Goal: Information Seeking & Learning: Check status

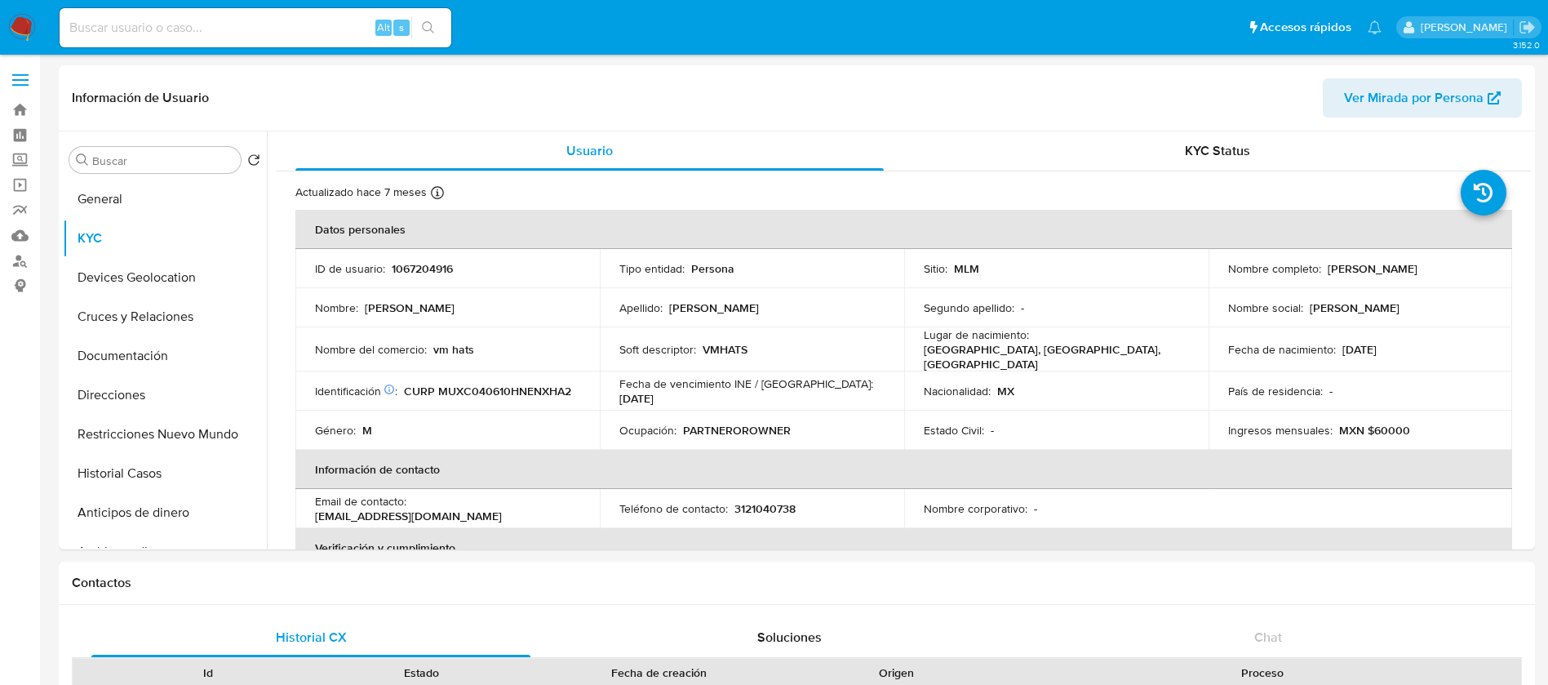
select select "10"
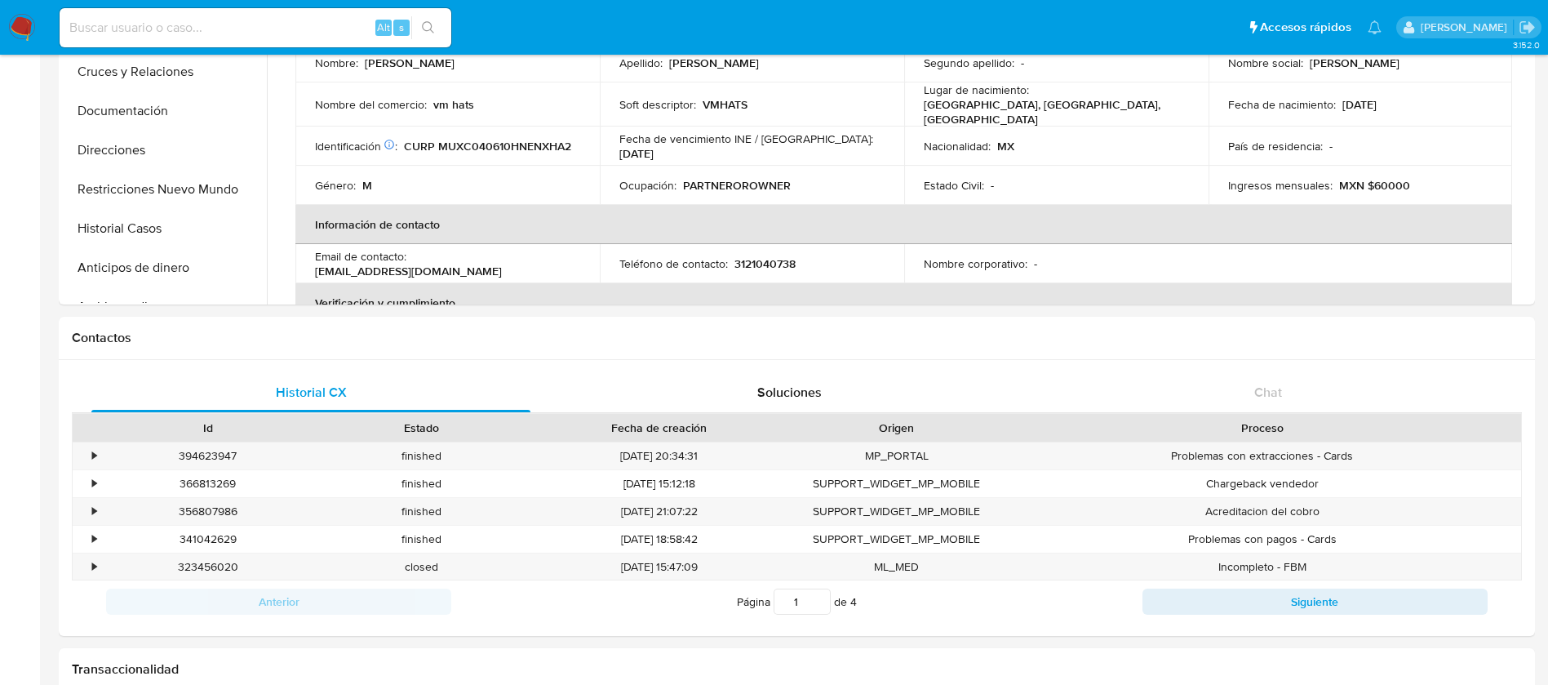
scroll to position [994, 0]
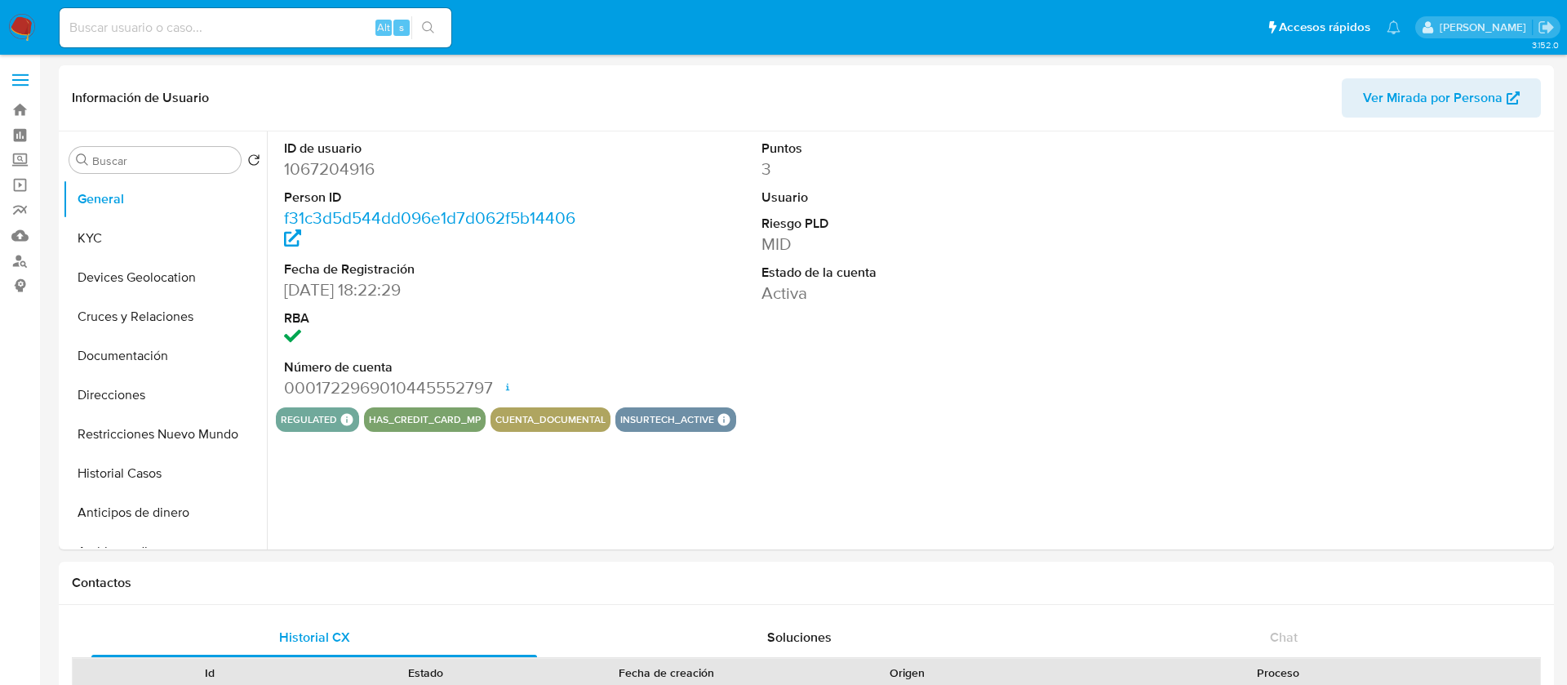
select select "10"
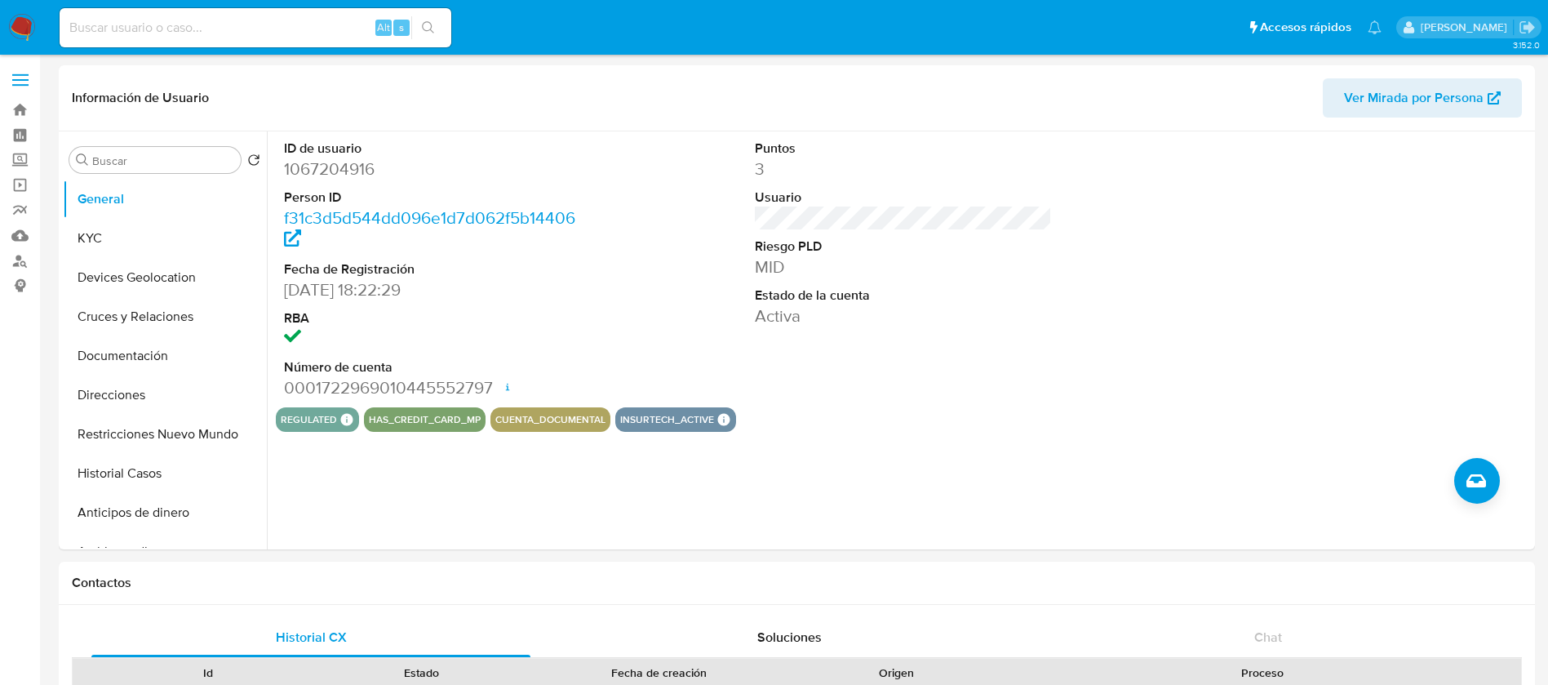
click at [33, 31] on img at bounding box center [22, 28] width 28 height 28
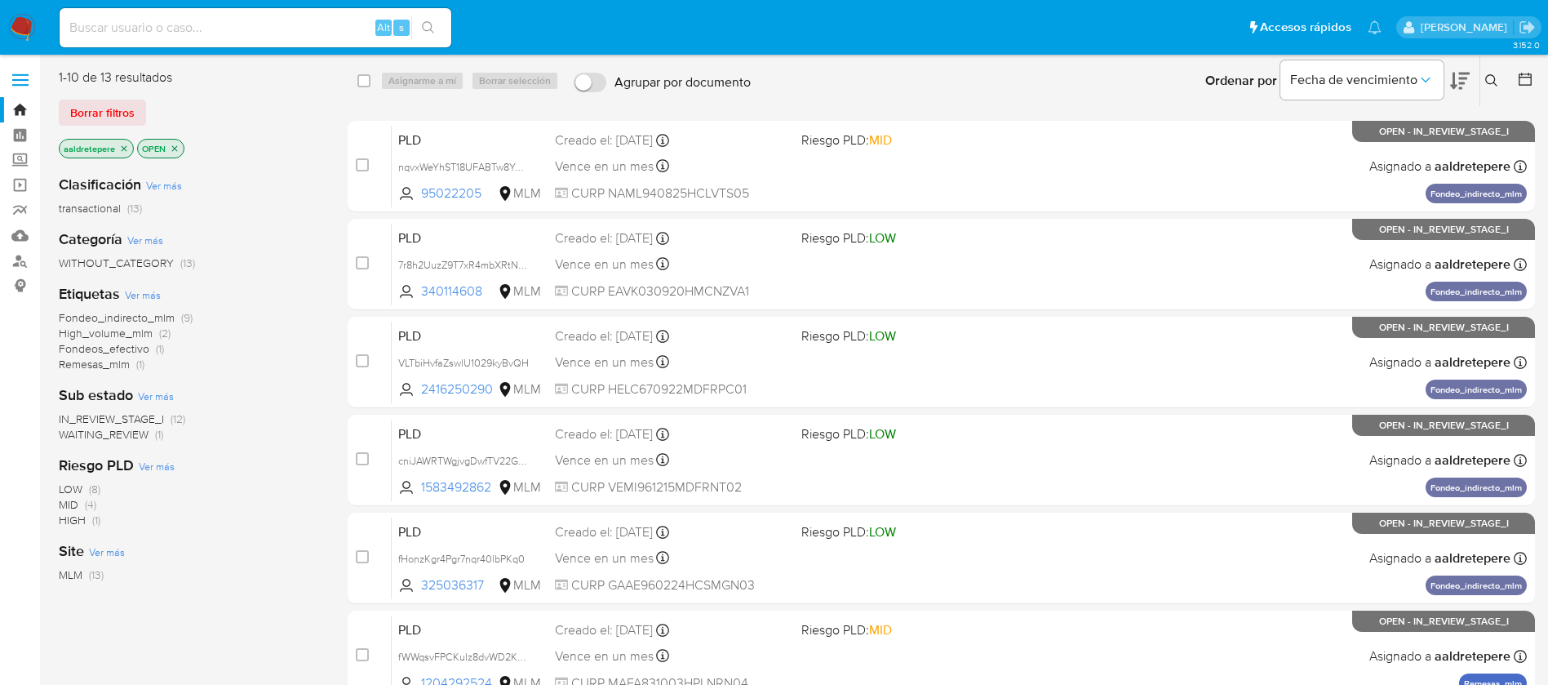
click at [240, 20] on input at bounding box center [256, 27] width 392 height 21
paste input "262546301"
type input "262546301"
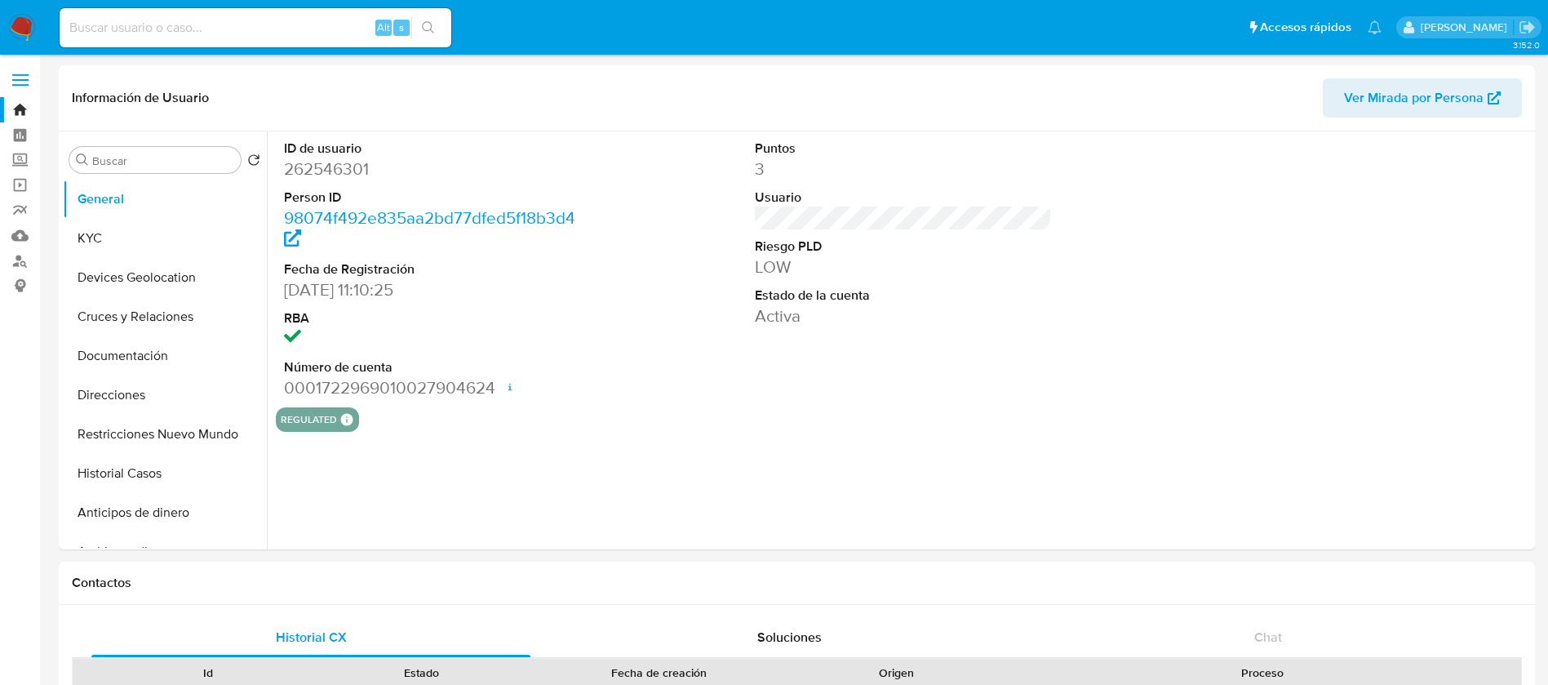
select select "10"
click at [115, 220] on button "KYC" at bounding box center [158, 238] width 191 height 39
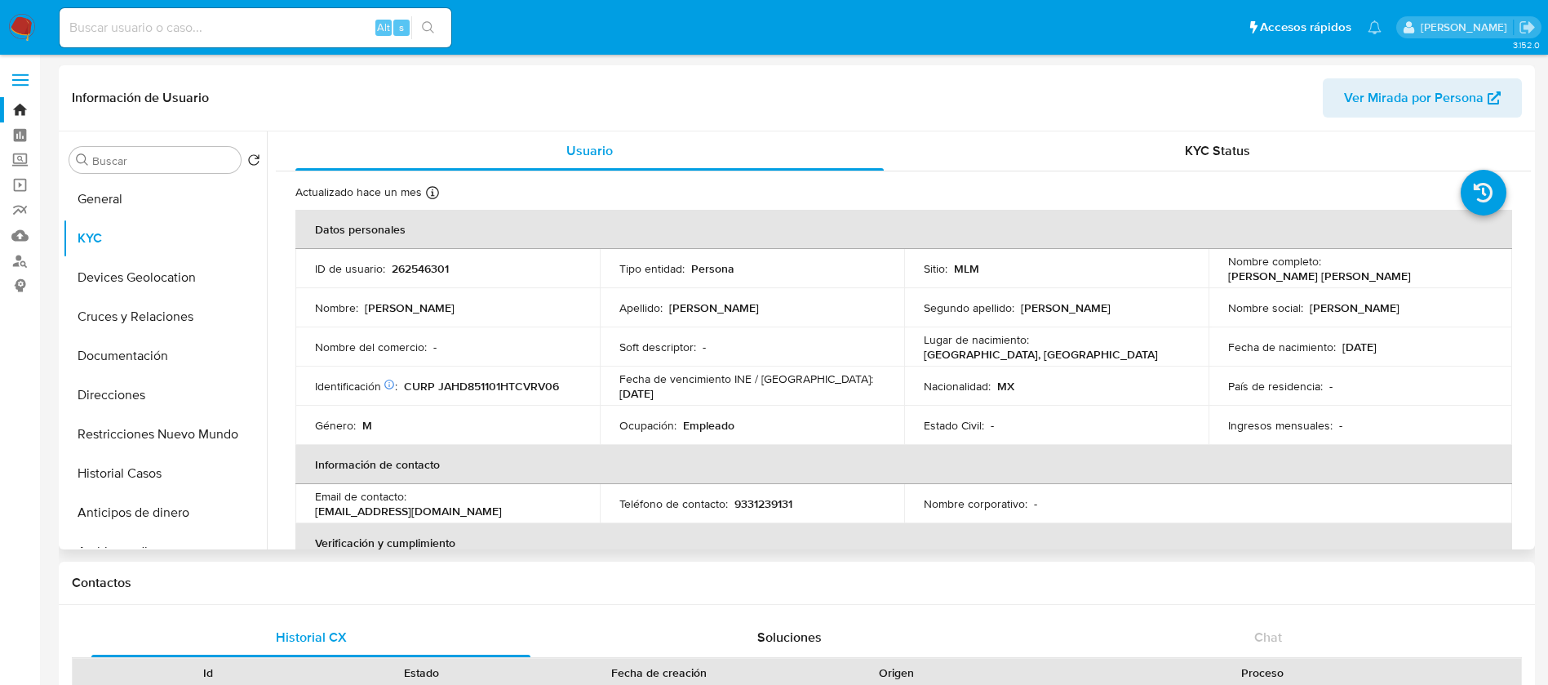
click at [423, 261] on p "262546301" at bounding box center [420, 268] width 57 height 15
copy p "262546301"
click at [142, 336] on button "Documentación" at bounding box center [158, 355] width 191 height 39
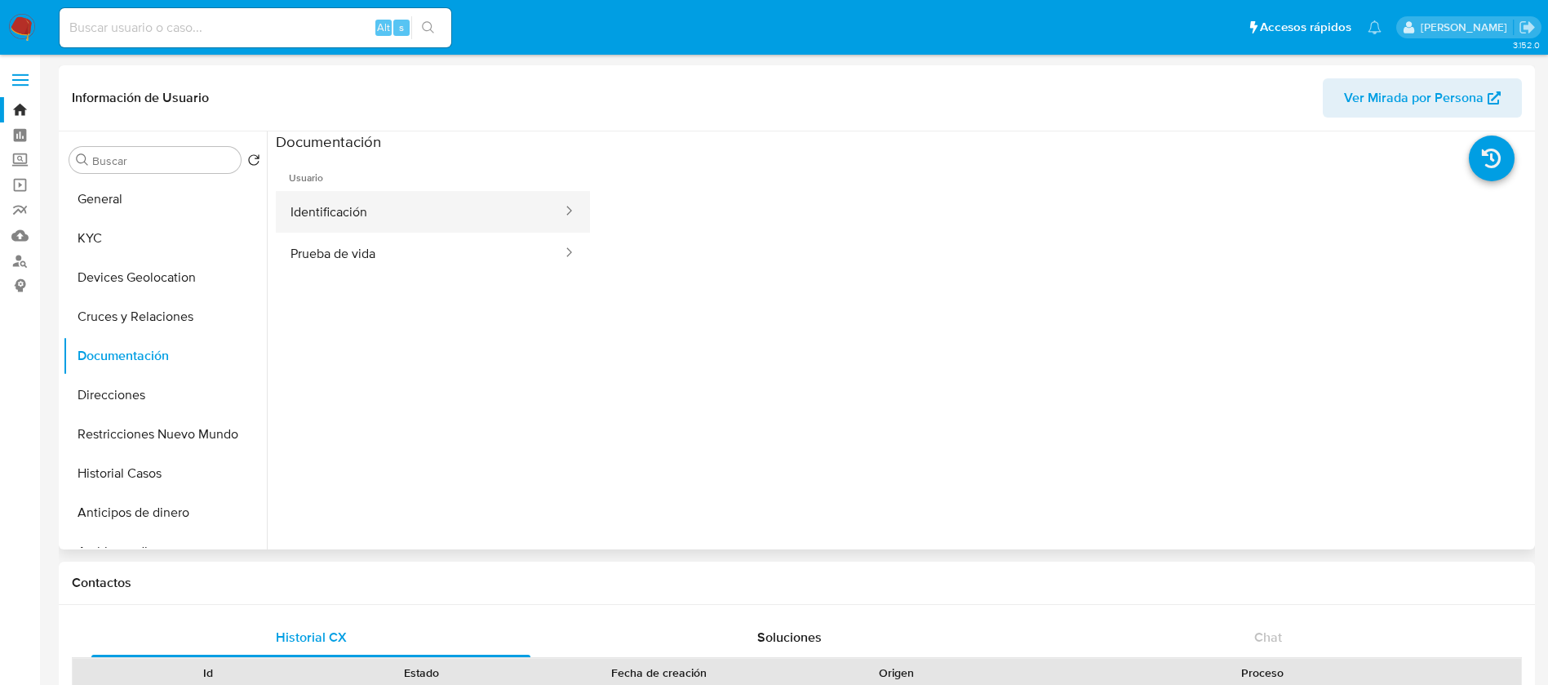
click at [327, 225] on button "Identificación" at bounding box center [420, 212] width 288 height 42
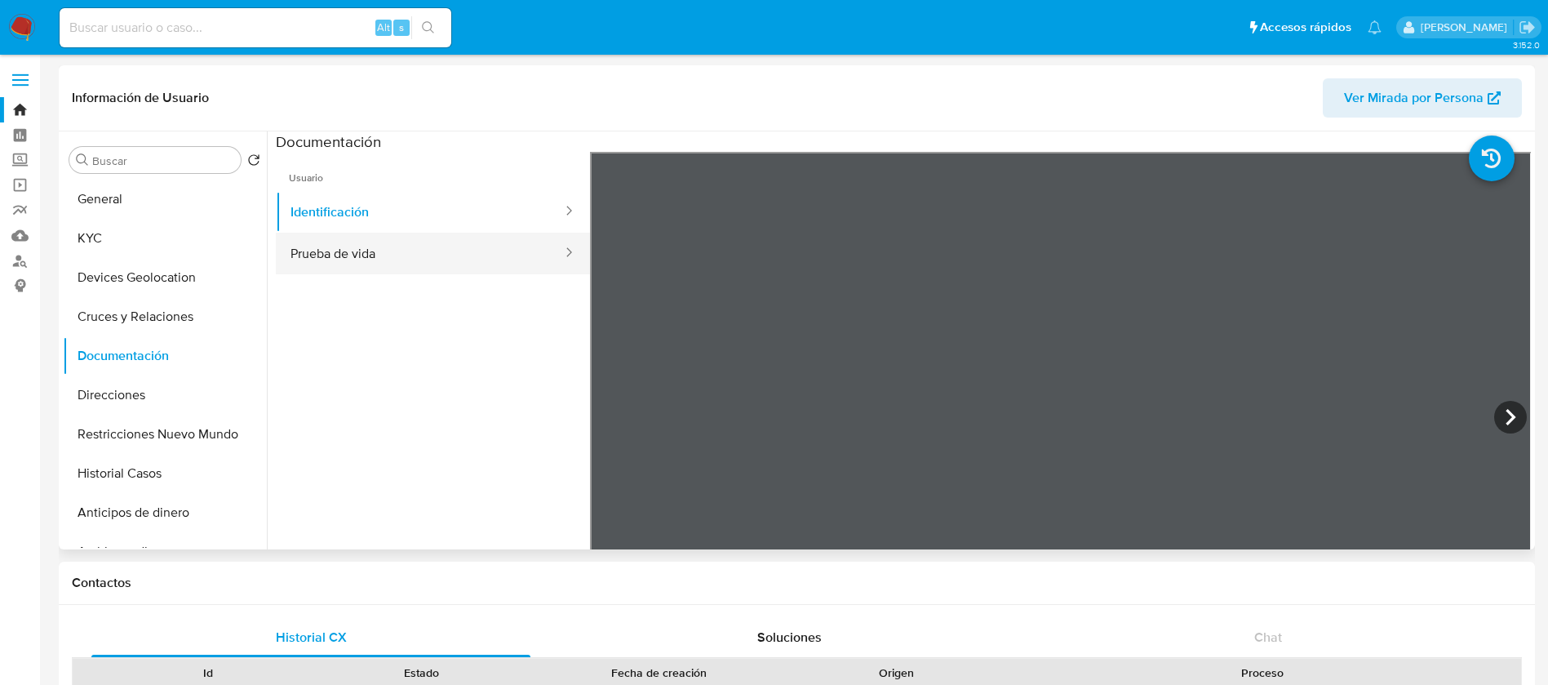
click at [345, 251] on button "Prueba de vida" at bounding box center [420, 254] width 288 height 42
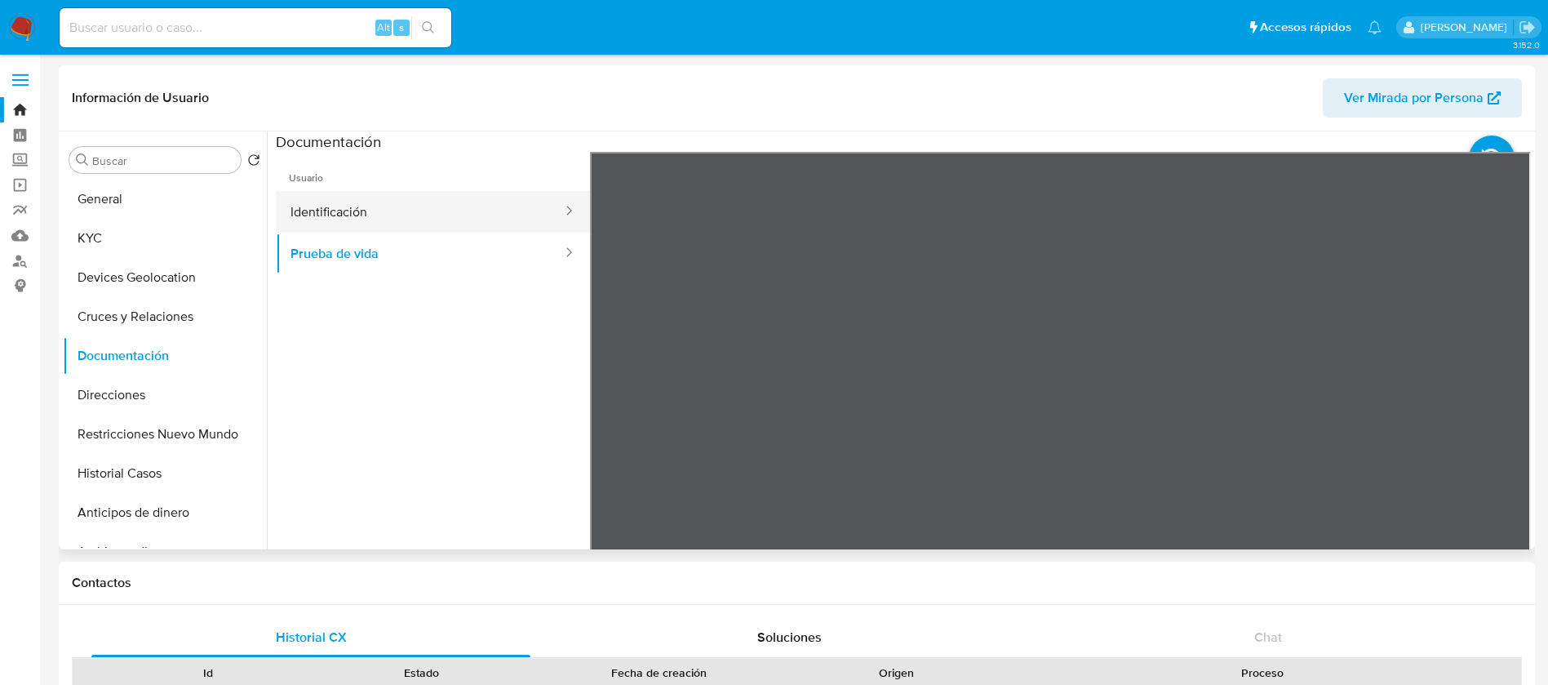
click at [469, 214] on button "Identificación" at bounding box center [420, 212] width 288 height 42
click at [382, 213] on button "Identificación" at bounding box center [420, 212] width 288 height 42
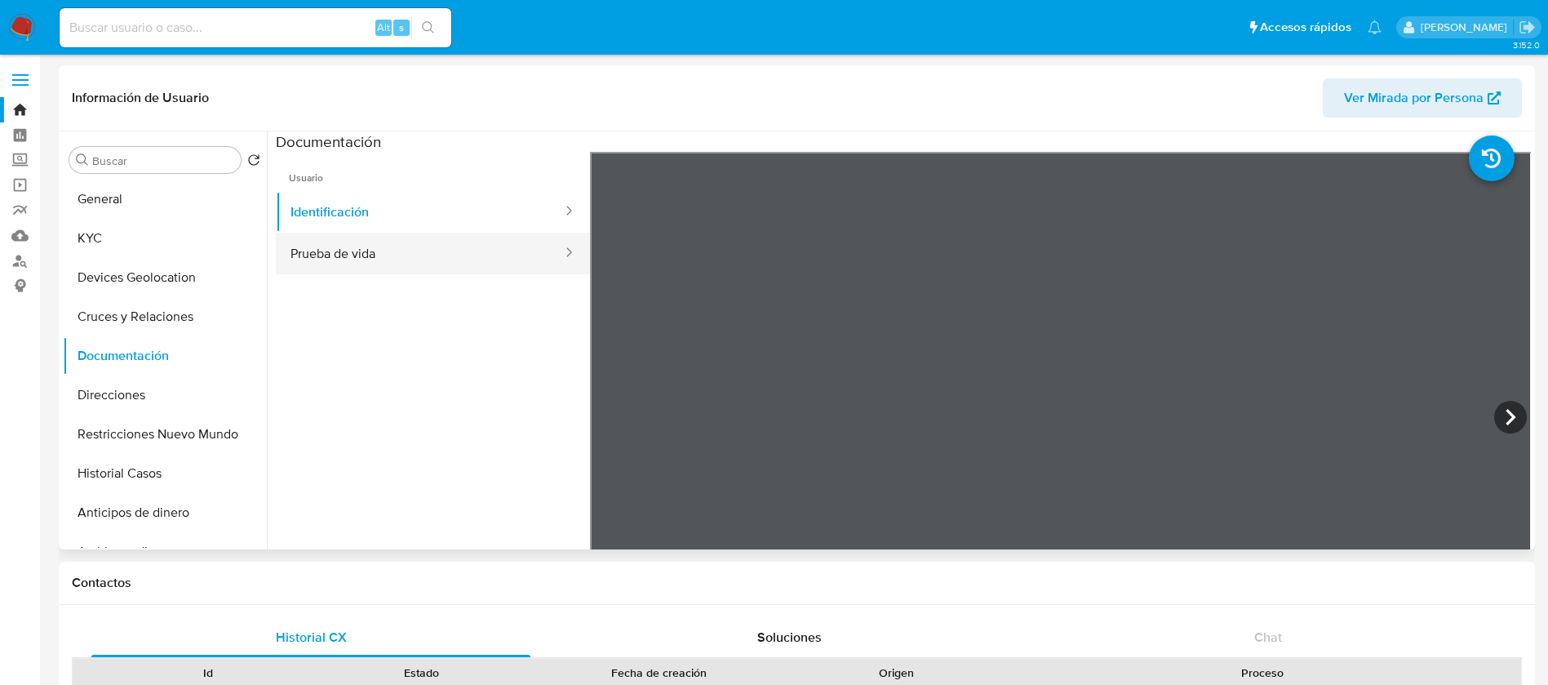
click at [363, 249] on button "Prueba de vida" at bounding box center [420, 254] width 288 height 42
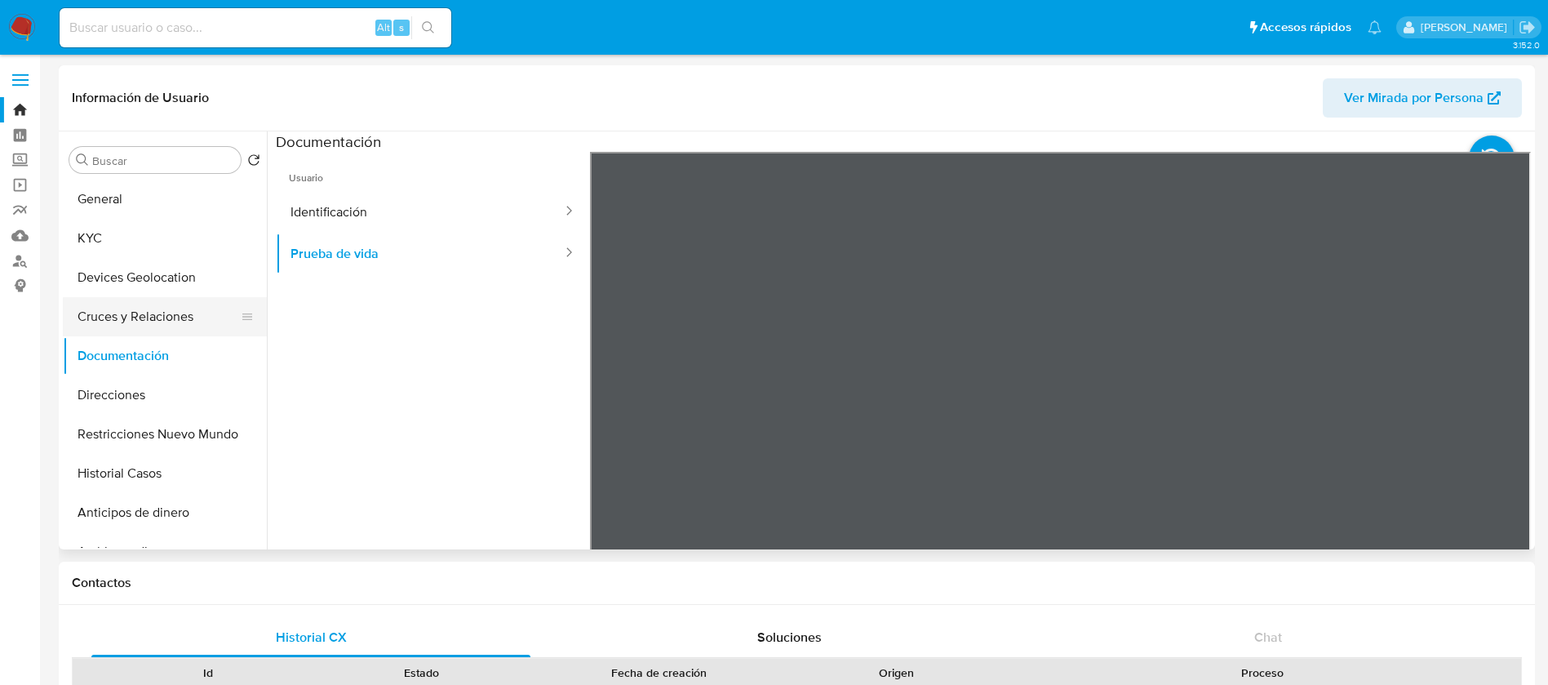
click at [129, 304] on button "Cruces y Relaciones" at bounding box center [158, 316] width 191 height 39
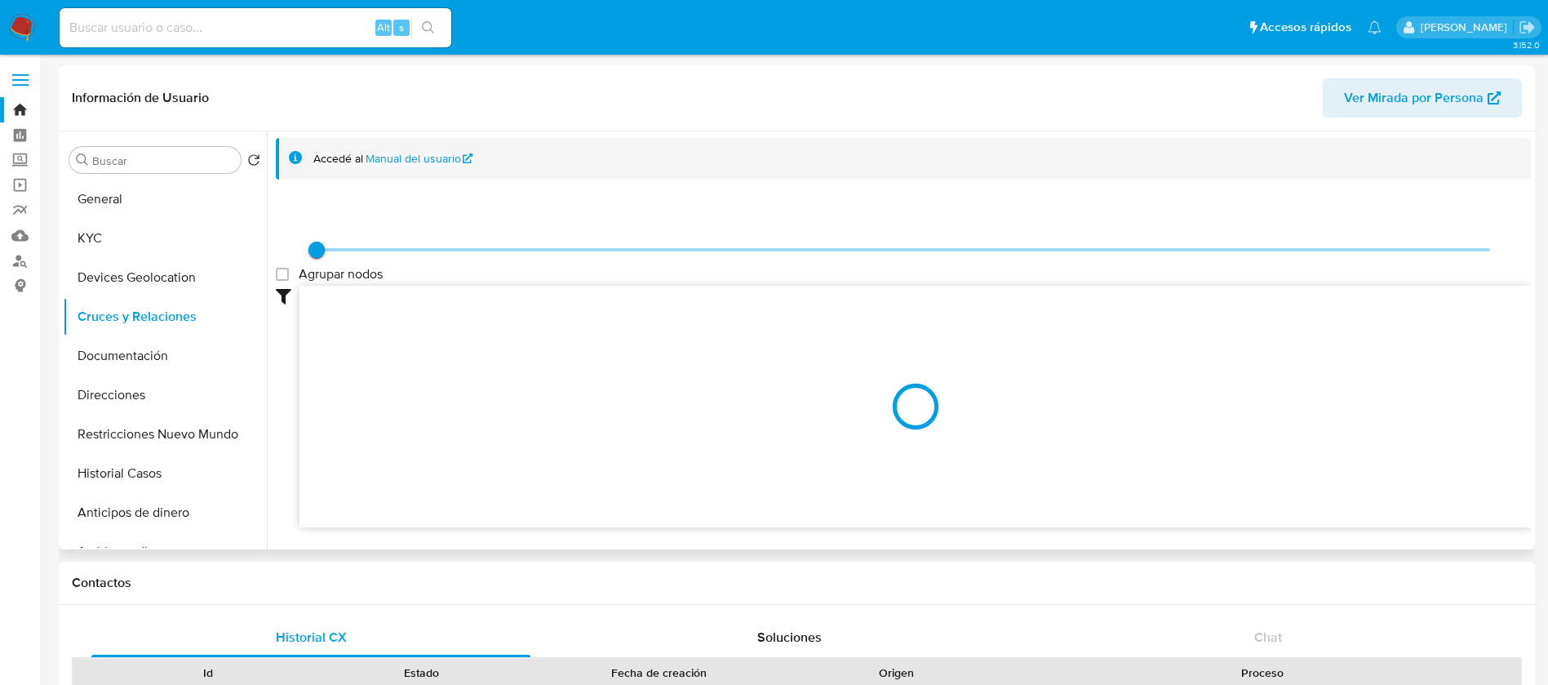
drag, startPoint x: 316, startPoint y: 261, endPoint x: 884, endPoint y: 325, distance: 571.7
click at [884, 325] on div "Agrupar nodos Filtros Confianza alta Device Tarjeta Persona validada Teléfono v…" at bounding box center [903, 362] width 1255 height 331
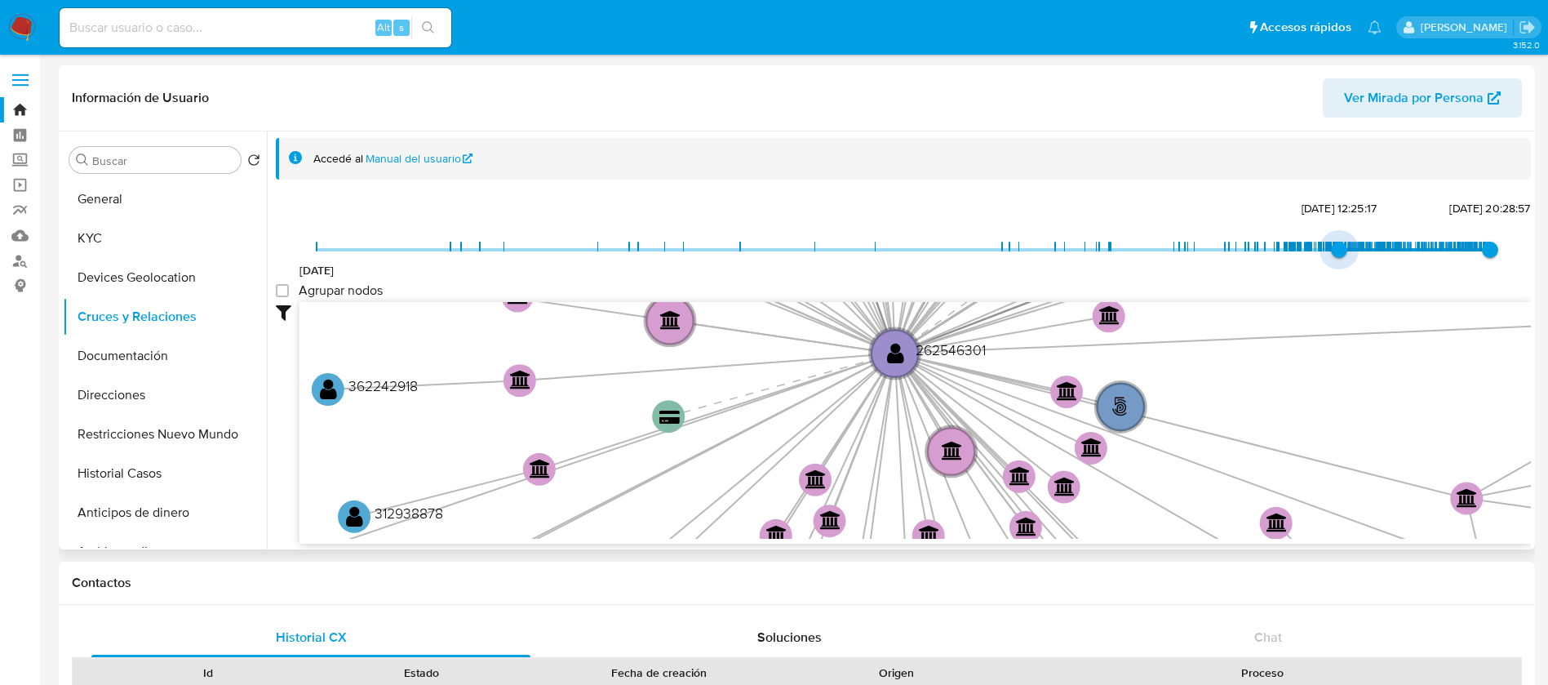
type input "1736106332000"
drag, startPoint x: 311, startPoint y: 251, endPoint x: 1337, endPoint y: 244, distance: 1026.1
click at [1337, 244] on span "[DATE] 13:45:32" at bounding box center [1343, 250] width 16 height 16
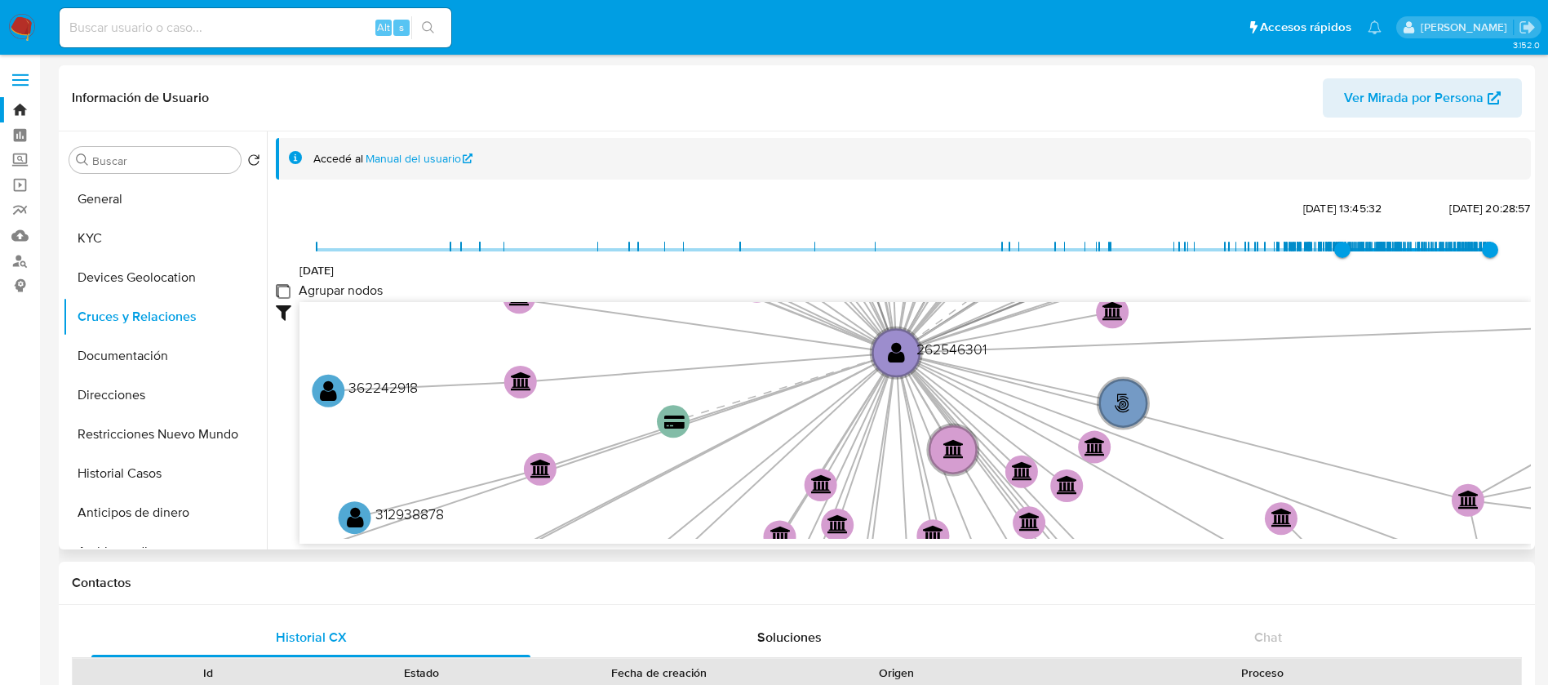
click at [279, 285] on group_nodes "Agrupar nodos" at bounding box center [282, 290] width 13 height 13
checkbox group_nodes "true"
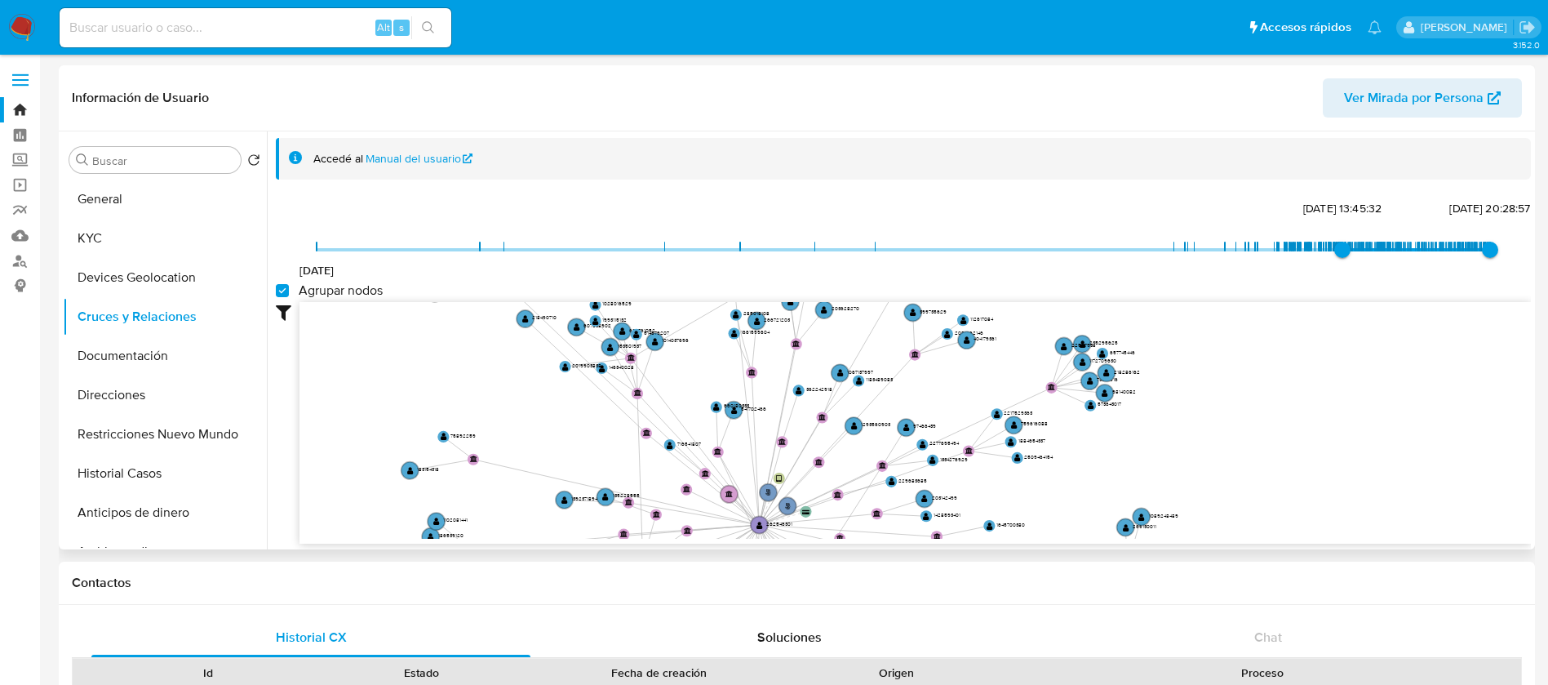
drag, startPoint x: 688, startPoint y: 380, endPoint x: 676, endPoint y: 521, distance: 140.9
click at [676, 521] on icon "phone-1a4d666791f097c3df5cf94ce27061bb  user-262546301  262546301 person-9807…" at bounding box center [916, 420] width 1232 height 237
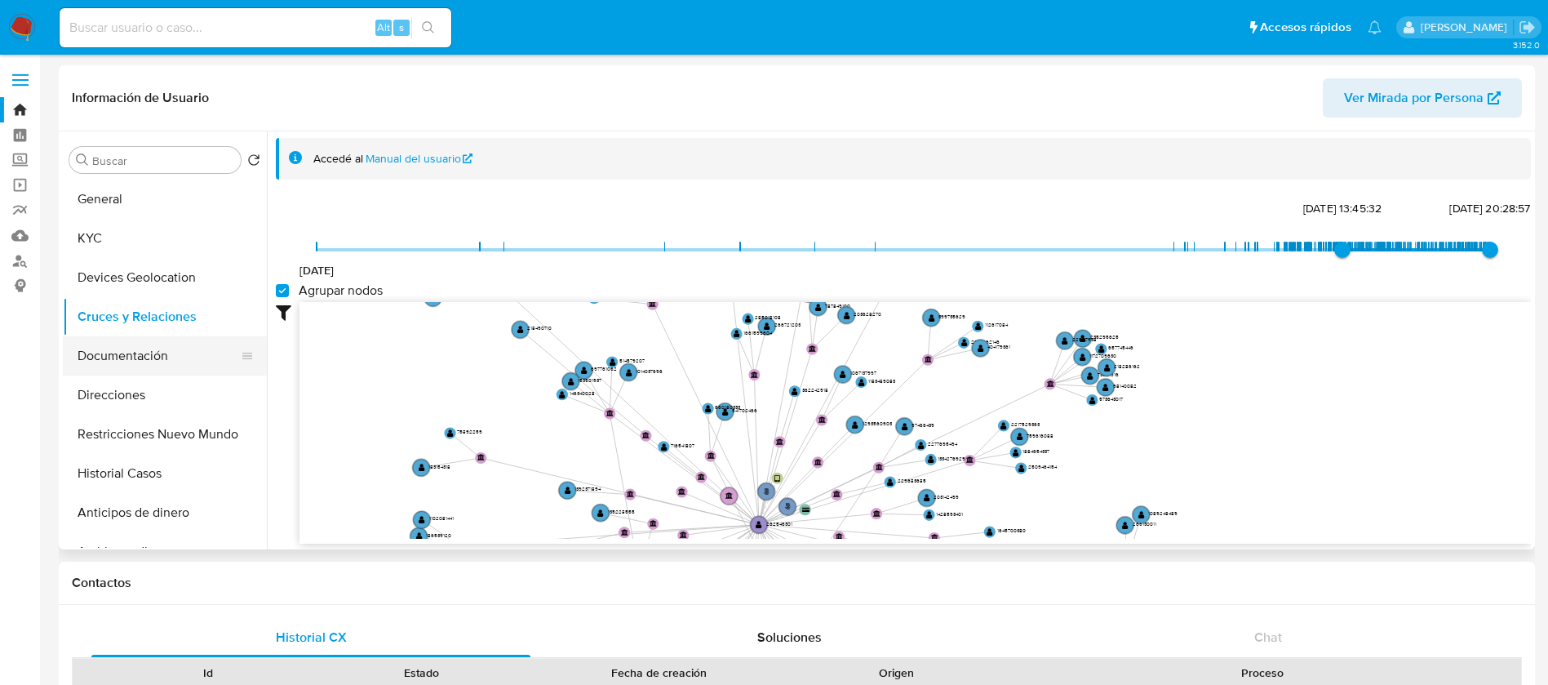
click at [170, 345] on button "Documentación" at bounding box center [158, 355] width 191 height 39
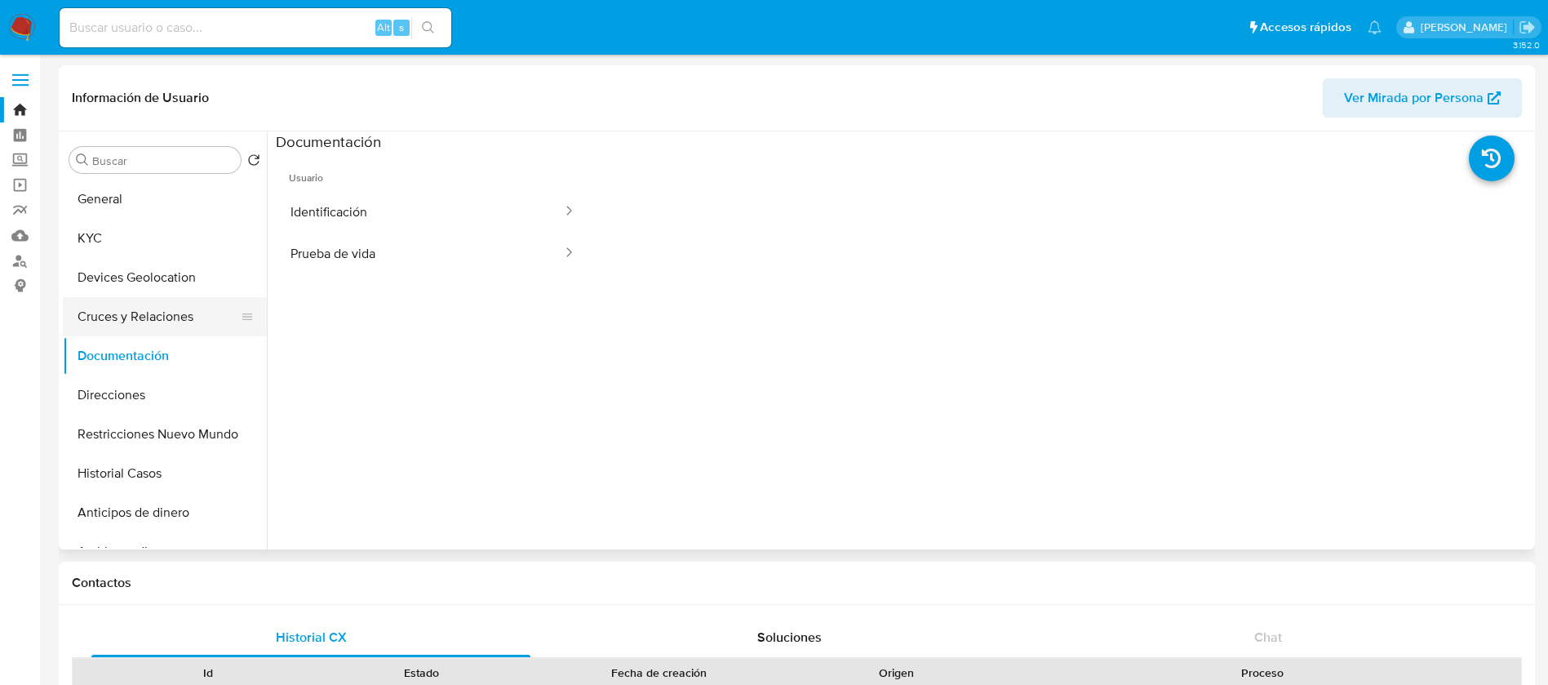
click at [171, 305] on button "Cruces y Relaciones" at bounding box center [158, 316] width 191 height 39
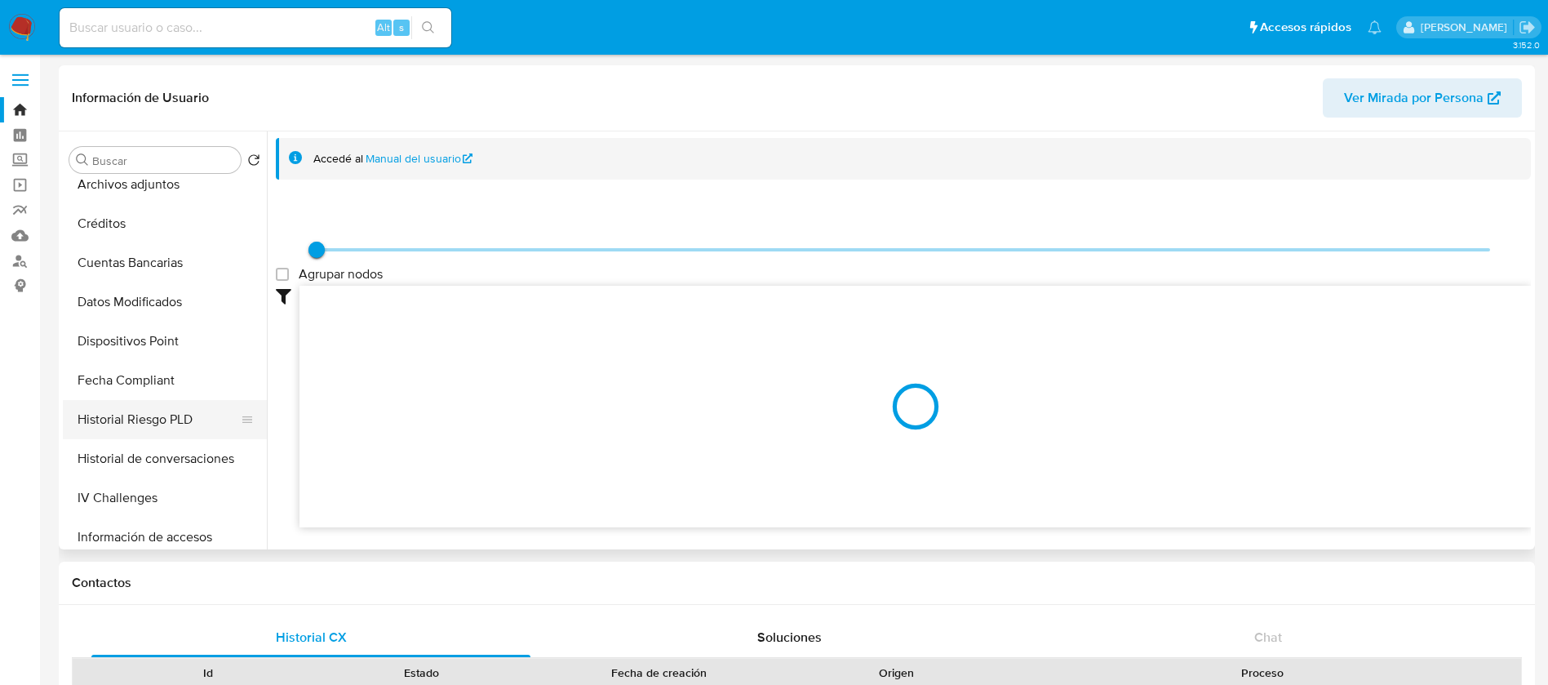
scroll to position [651, 0]
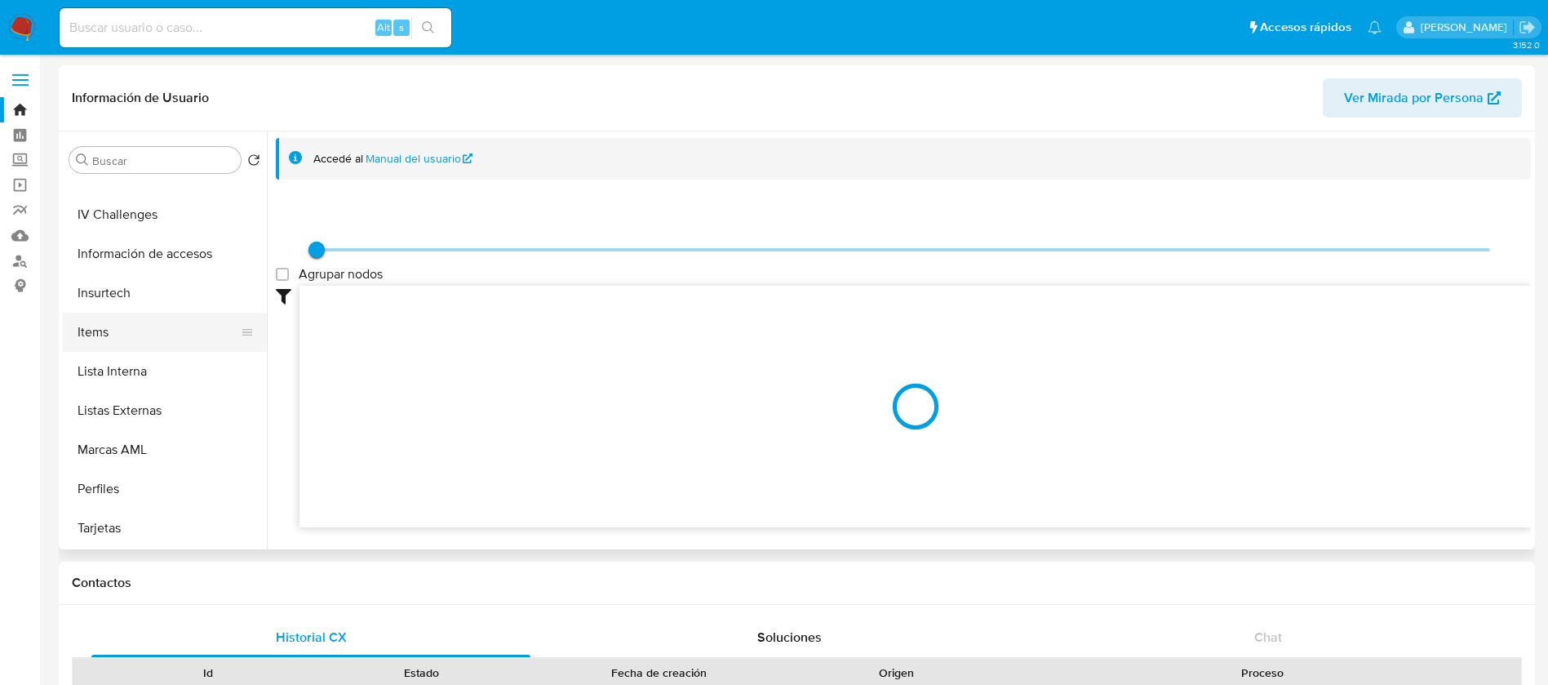
click at [127, 323] on button "Items" at bounding box center [158, 332] width 191 height 39
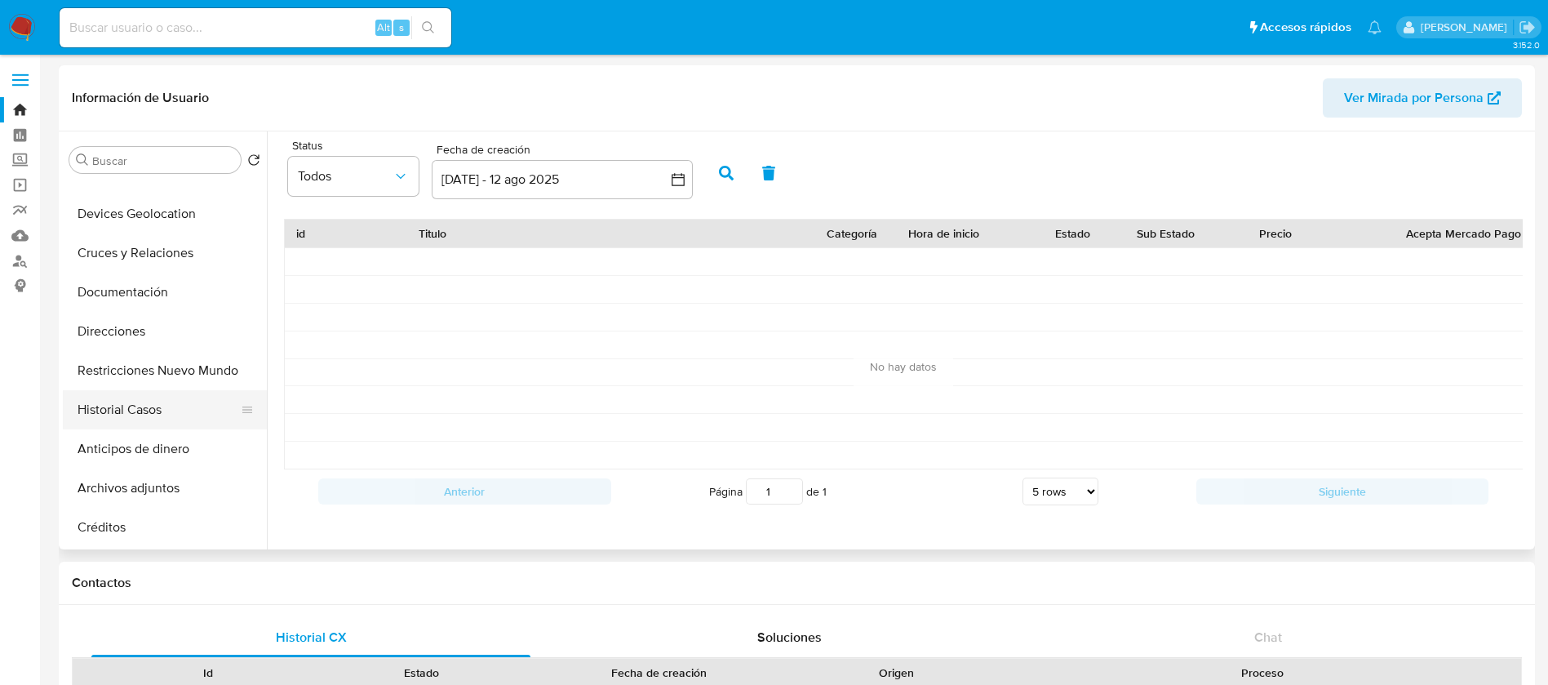
scroll to position [0, 0]
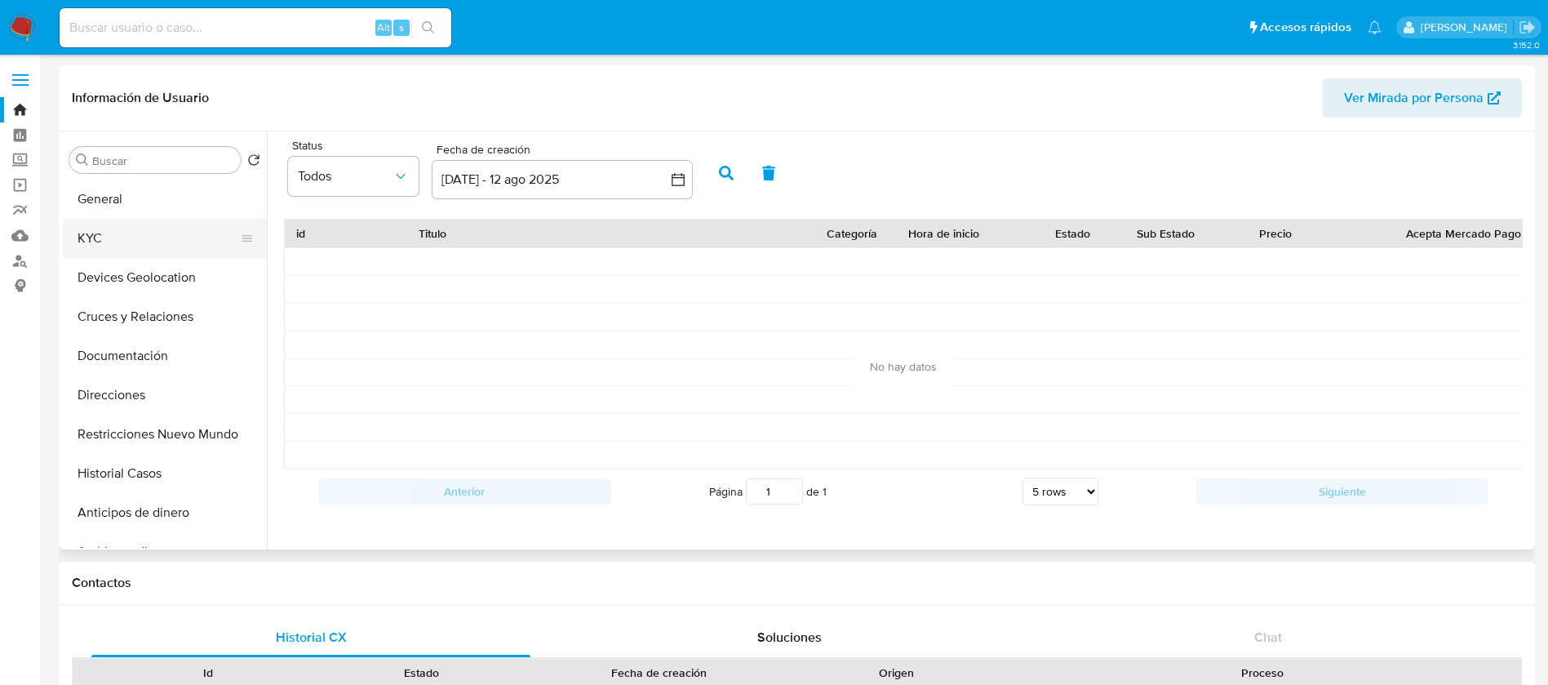
click at [179, 254] on button "KYC" at bounding box center [158, 238] width 191 height 39
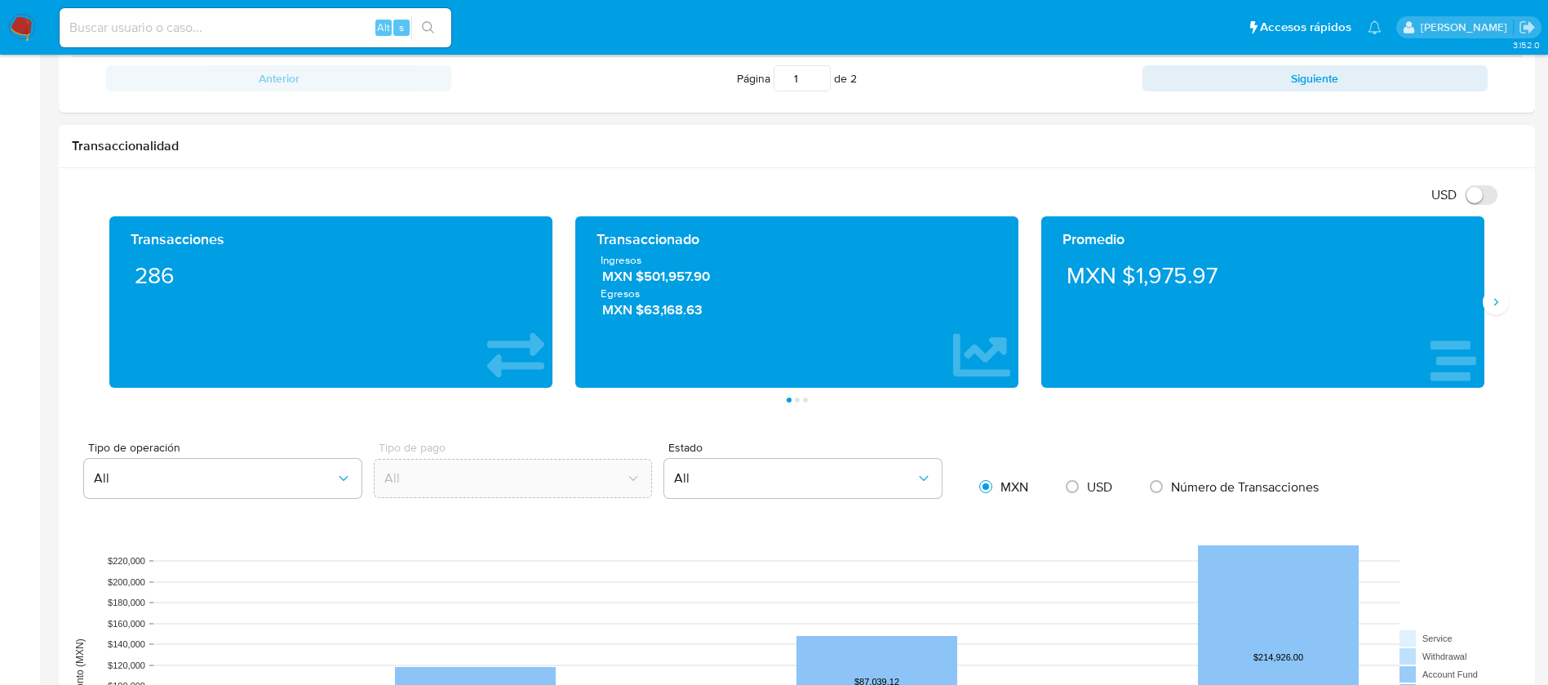
scroll to position [735, 0]
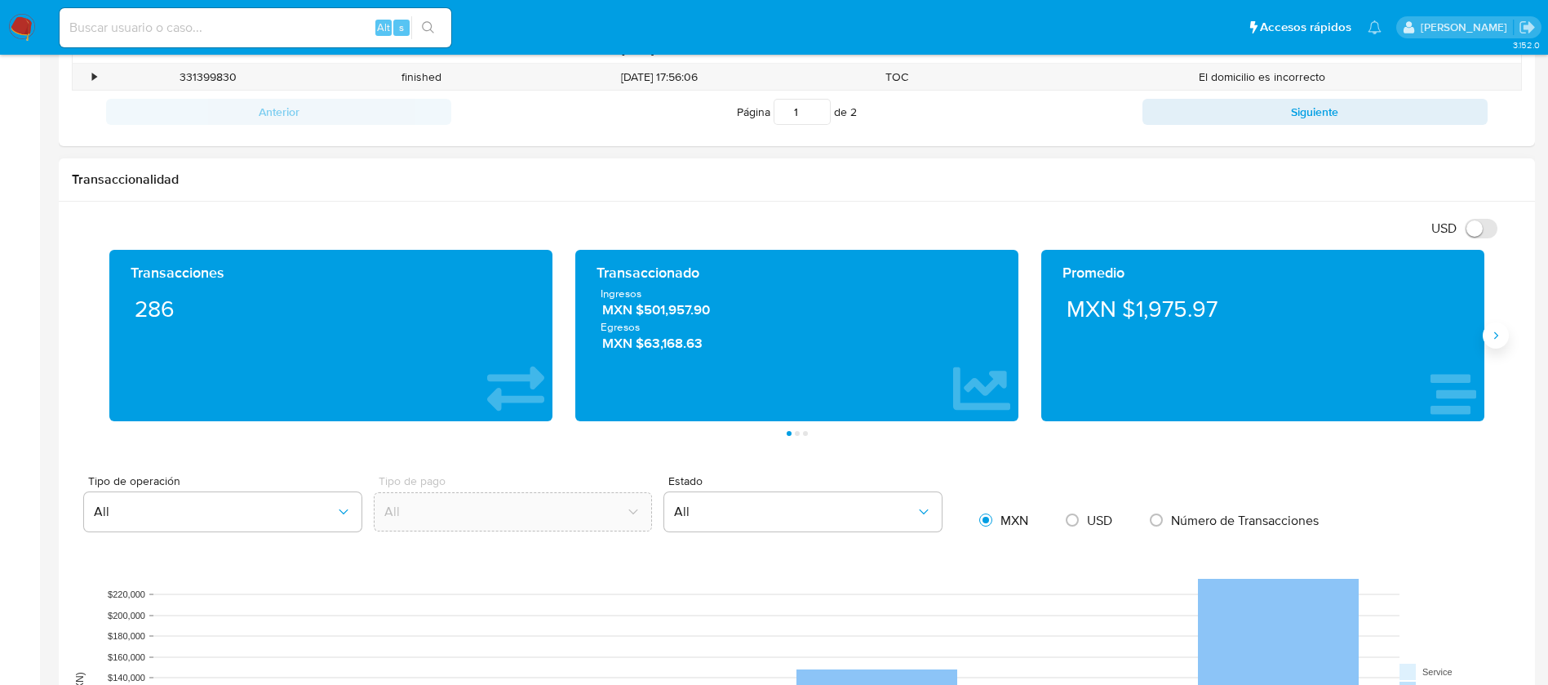
click at [1501, 330] on icon "Siguiente" at bounding box center [1496, 335] width 13 height 13
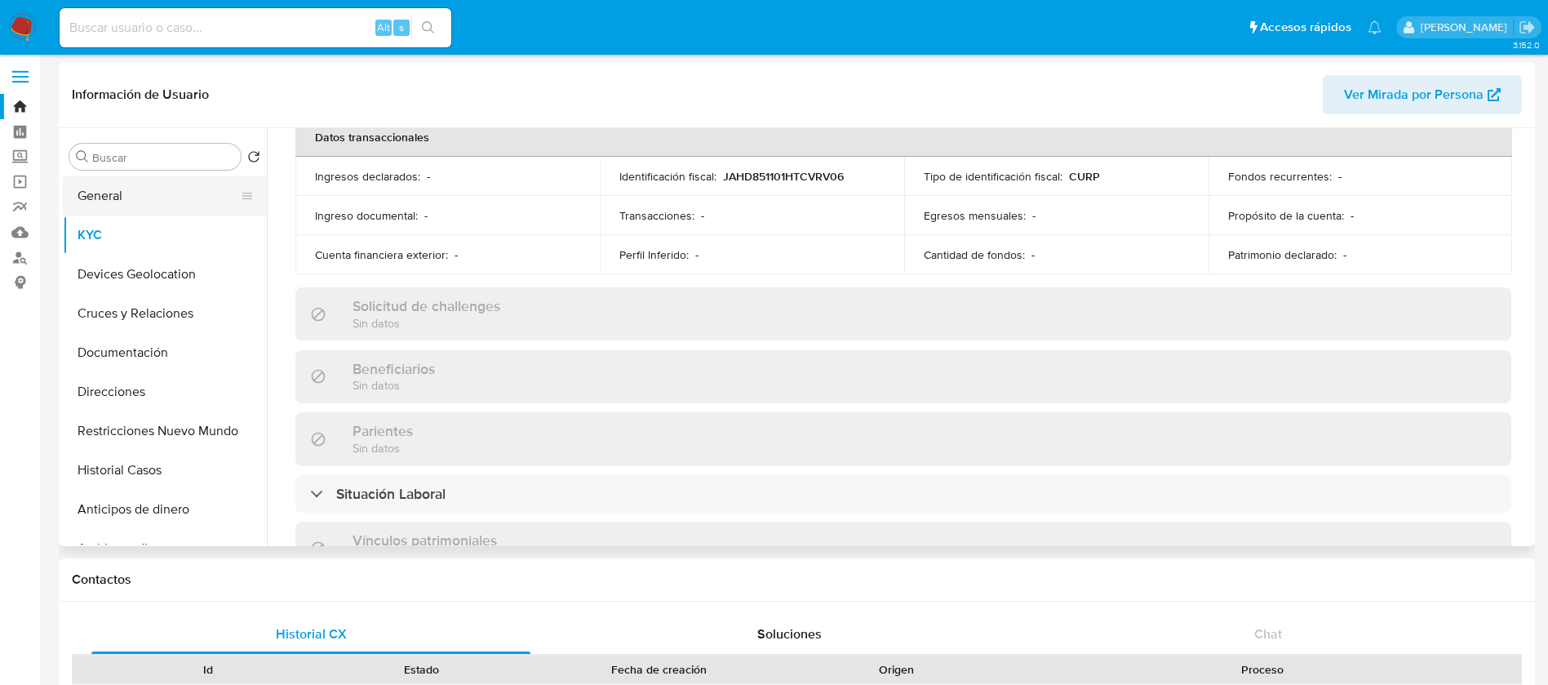
scroll to position [0, 0]
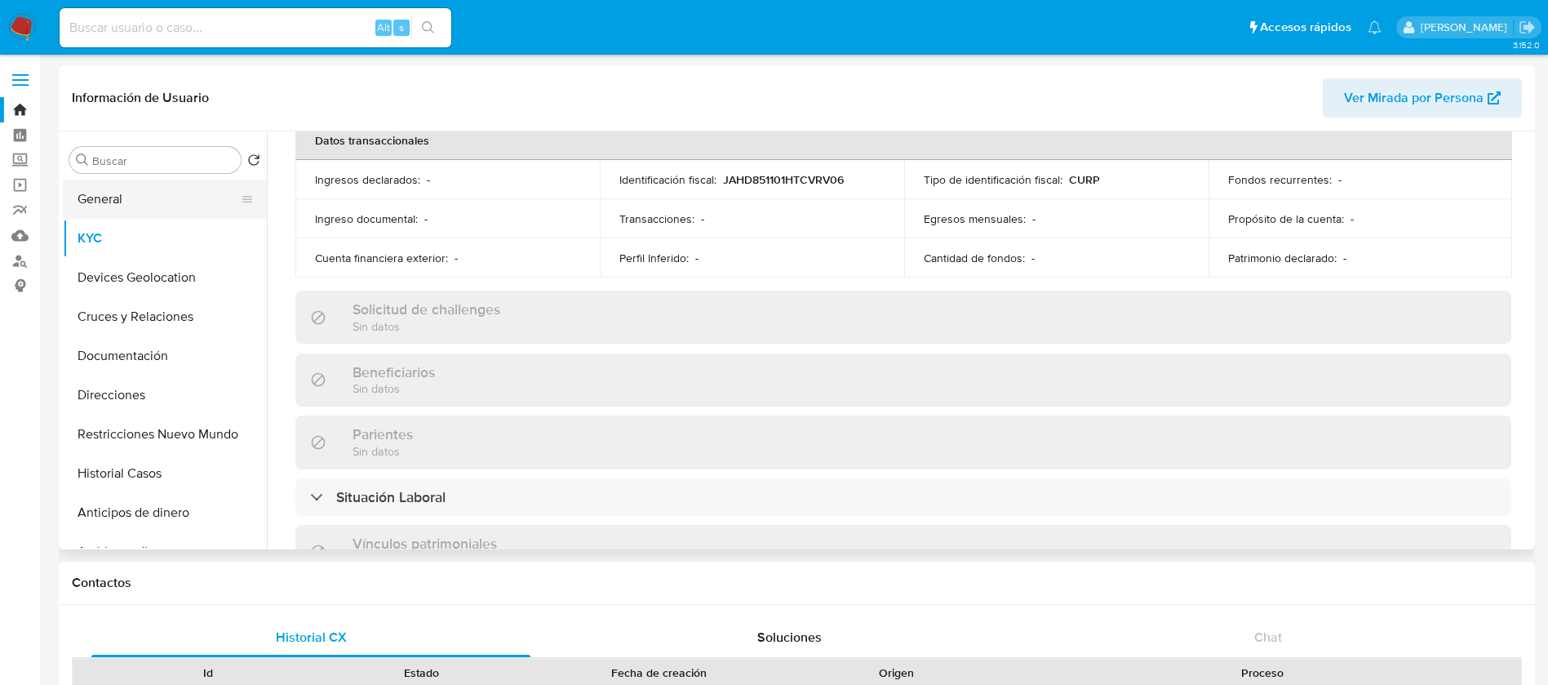
click at [167, 204] on button "General" at bounding box center [158, 199] width 191 height 39
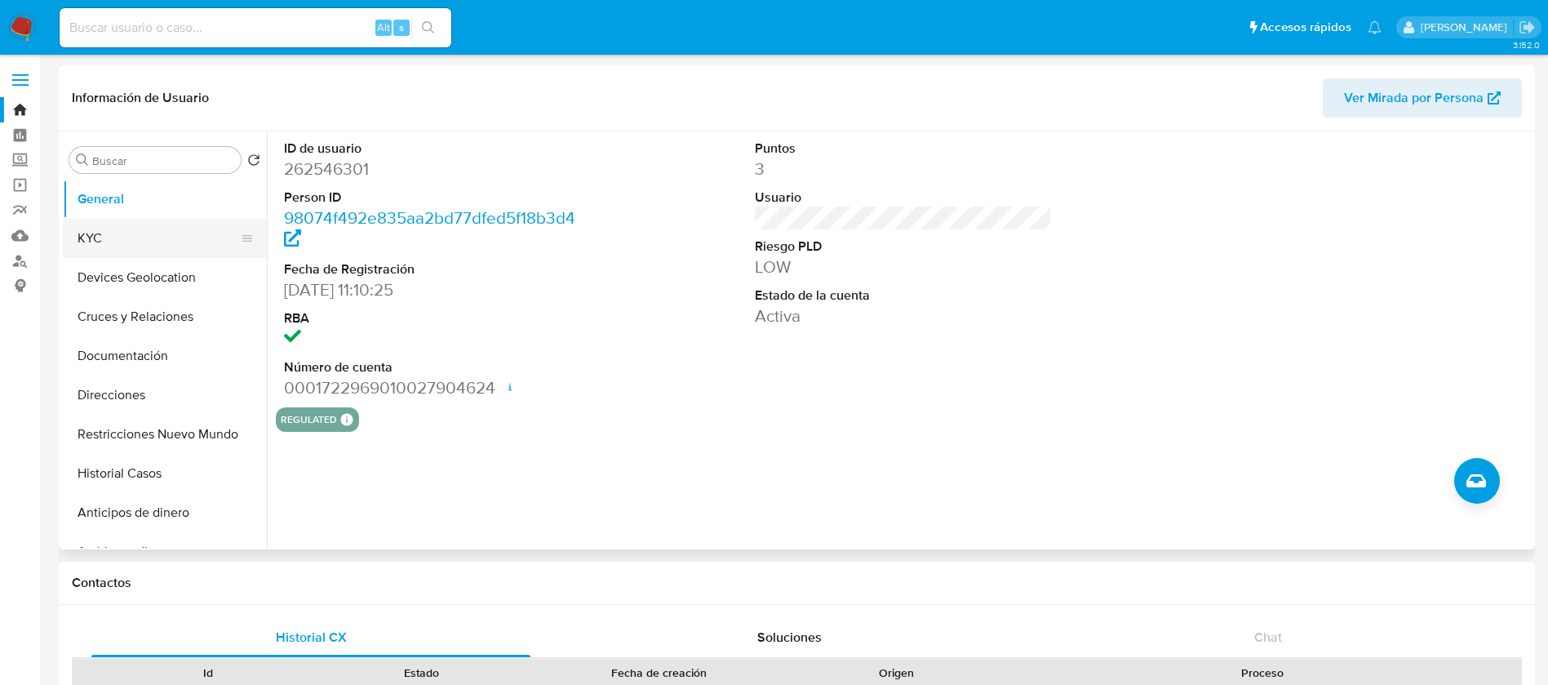
click at [167, 230] on button "KYC" at bounding box center [158, 238] width 191 height 39
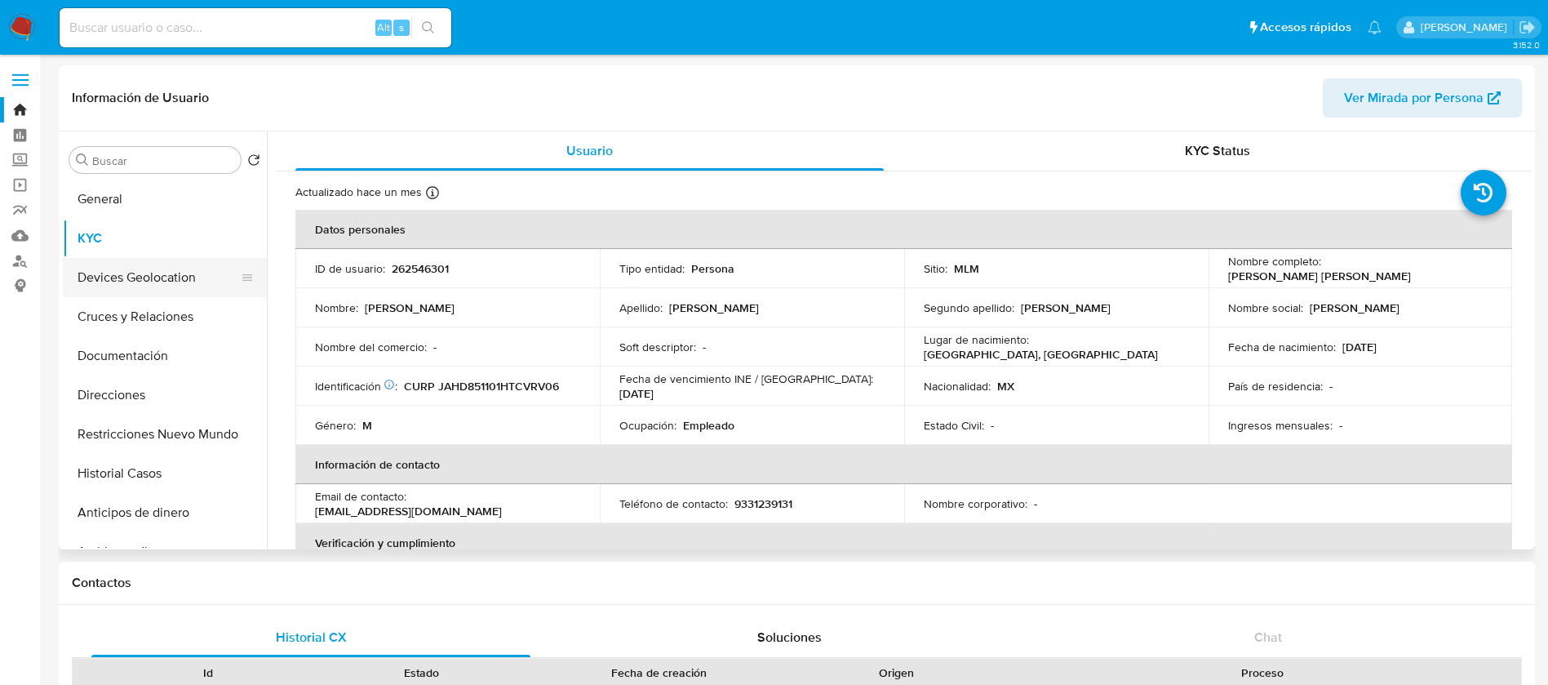
click at [174, 265] on button "Devices Geolocation" at bounding box center [158, 277] width 191 height 39
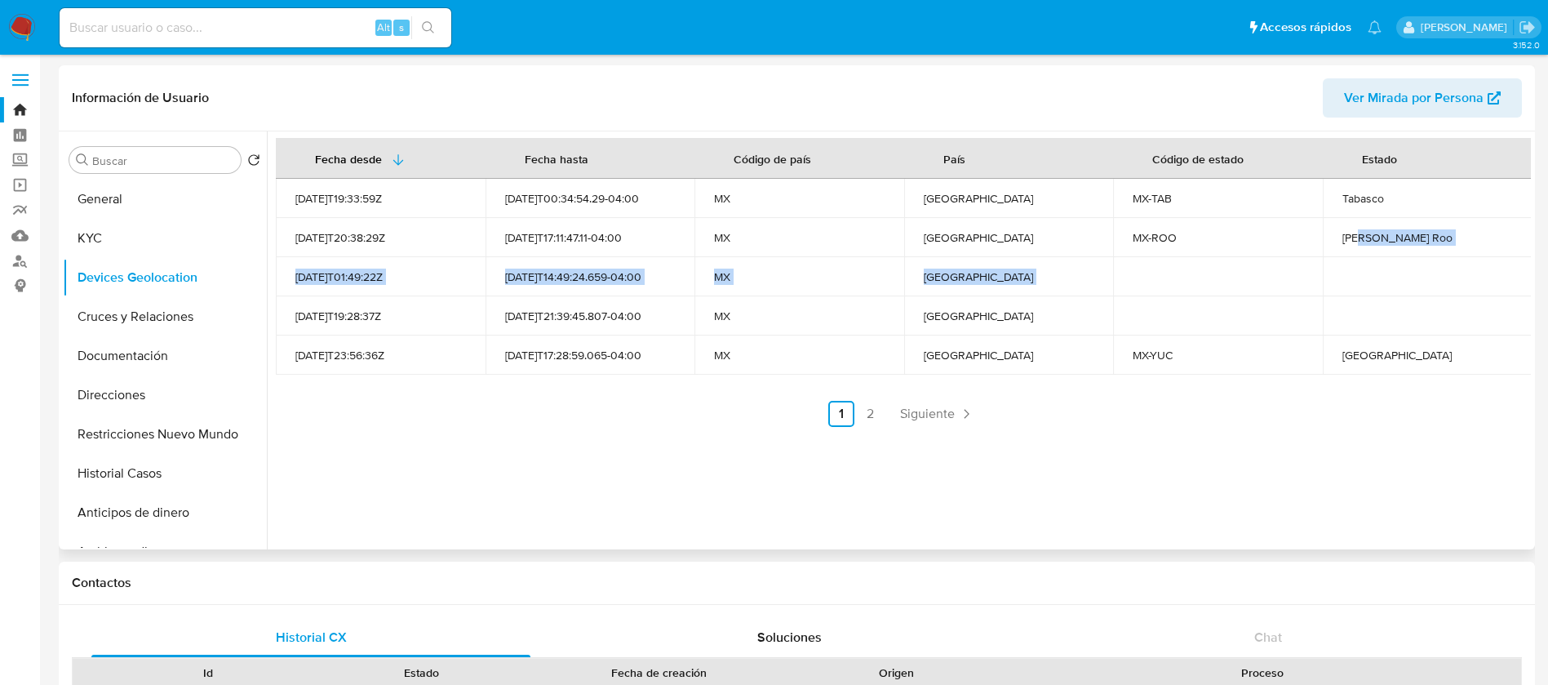
drag, startPoint x: 1355, startPoint y: 240, endPoint x: 1287, endPoint y: 390, distance: 164.8
click at [1326, 337] on tbody "[DATE]T19:33:59Z [DATE]T00:34:54.29-04:00 MX [GEOGRAPHIC_DATA] MX-TAB Tabasco […" at bounding box center [904, 277] width 1257 height 196
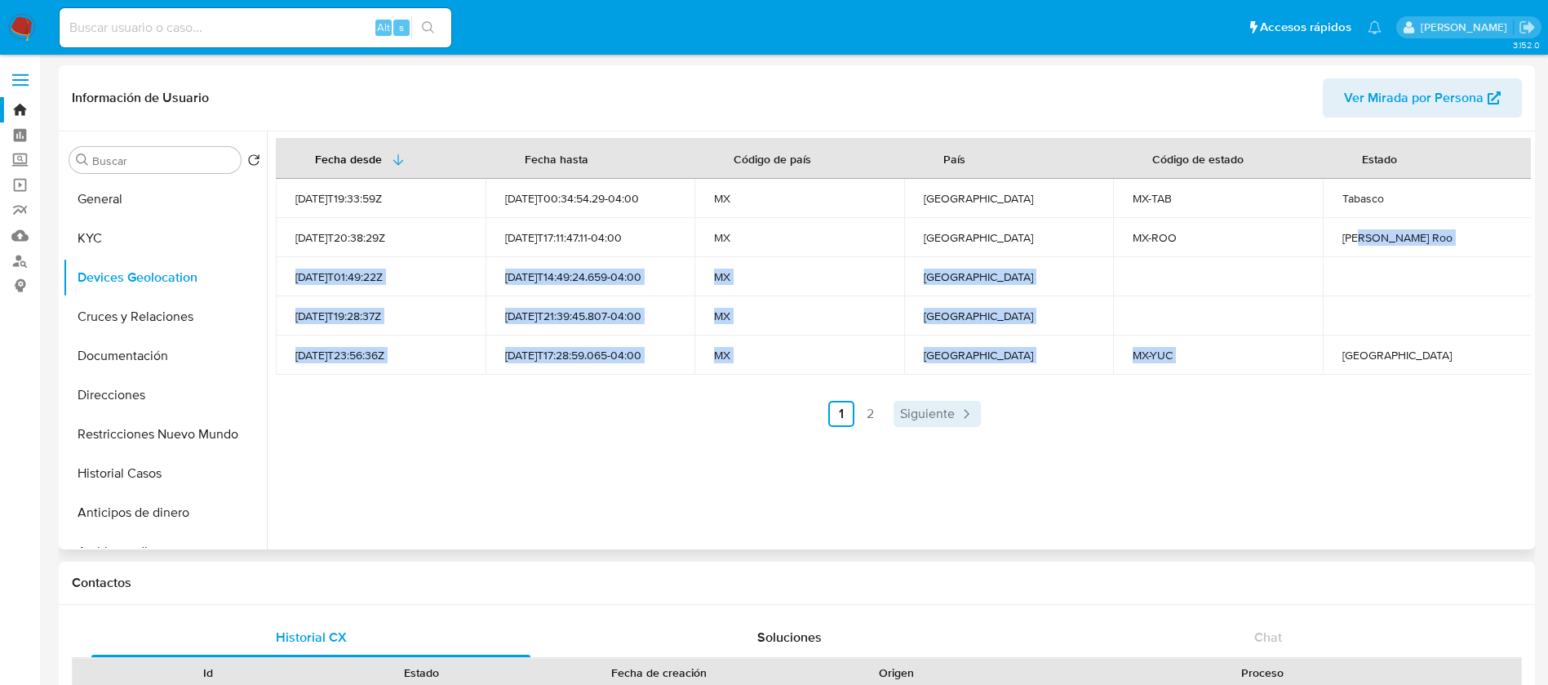
click at [946, 413] on span "Siguiente" at bounding box center [927, 413] width 55 height 13
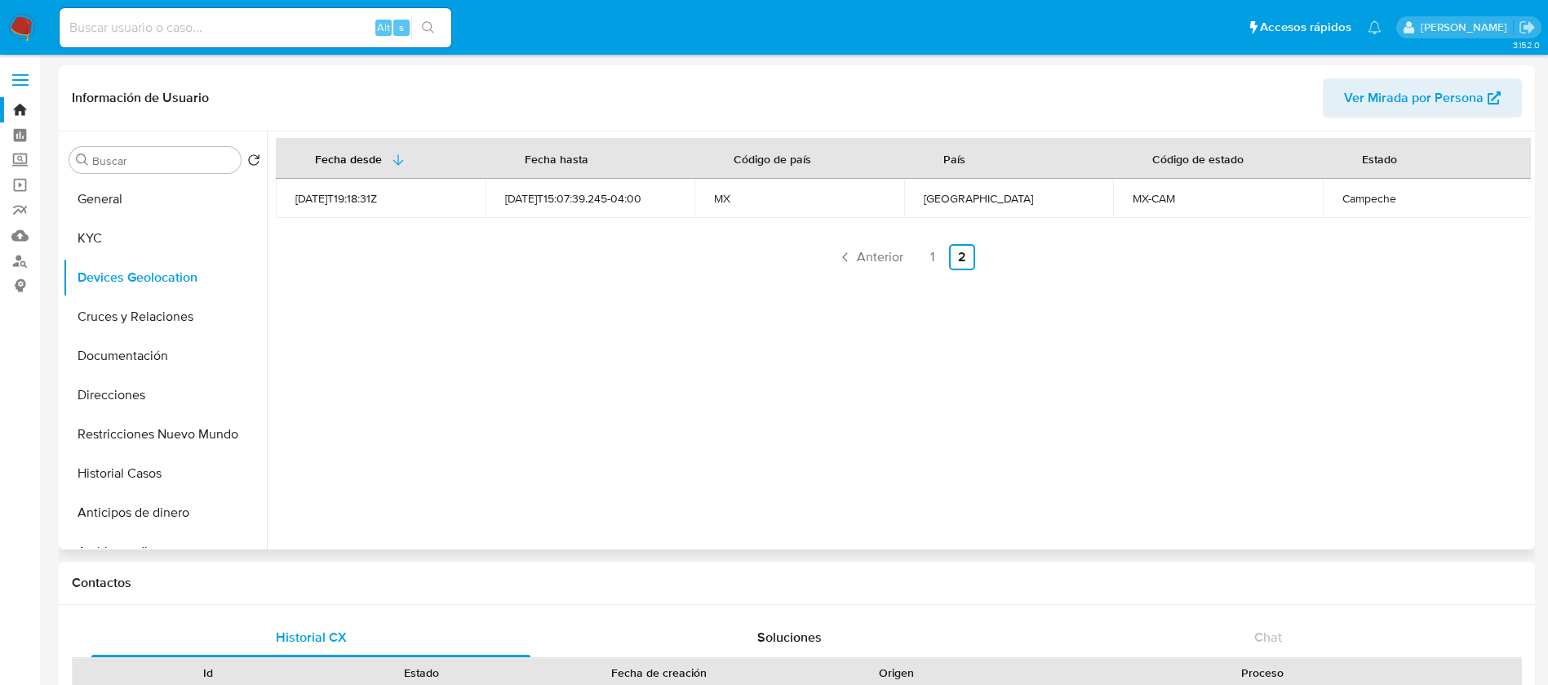
drag, startPoint x: 600, startPoint y: 456, endPoint x: 350, endPoint y: 301, distance: 294.0
click at [600, 453] on div "Fecha desde [GEOGRAPHIC_DATA] hasta Código de país País Código de estado Estado…" at bounding box center [899, 340] width 1264 height 418
click at [155, 242] on button "KYC" at bounding box center [158, 238] width 191 height 39
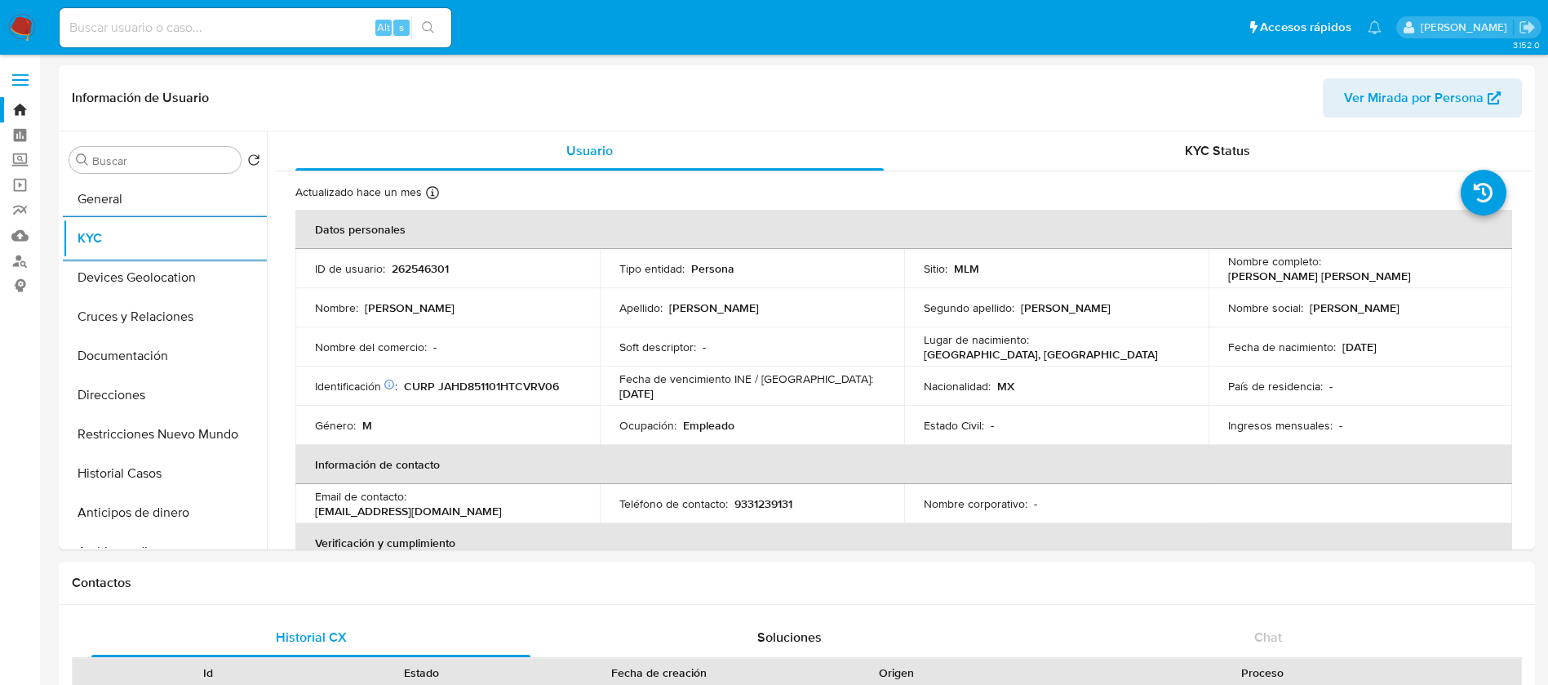
click at [229, 33] on input at bounding box center [256, 27] width 392 height 21
paste input "340114608"
type input "340114608"
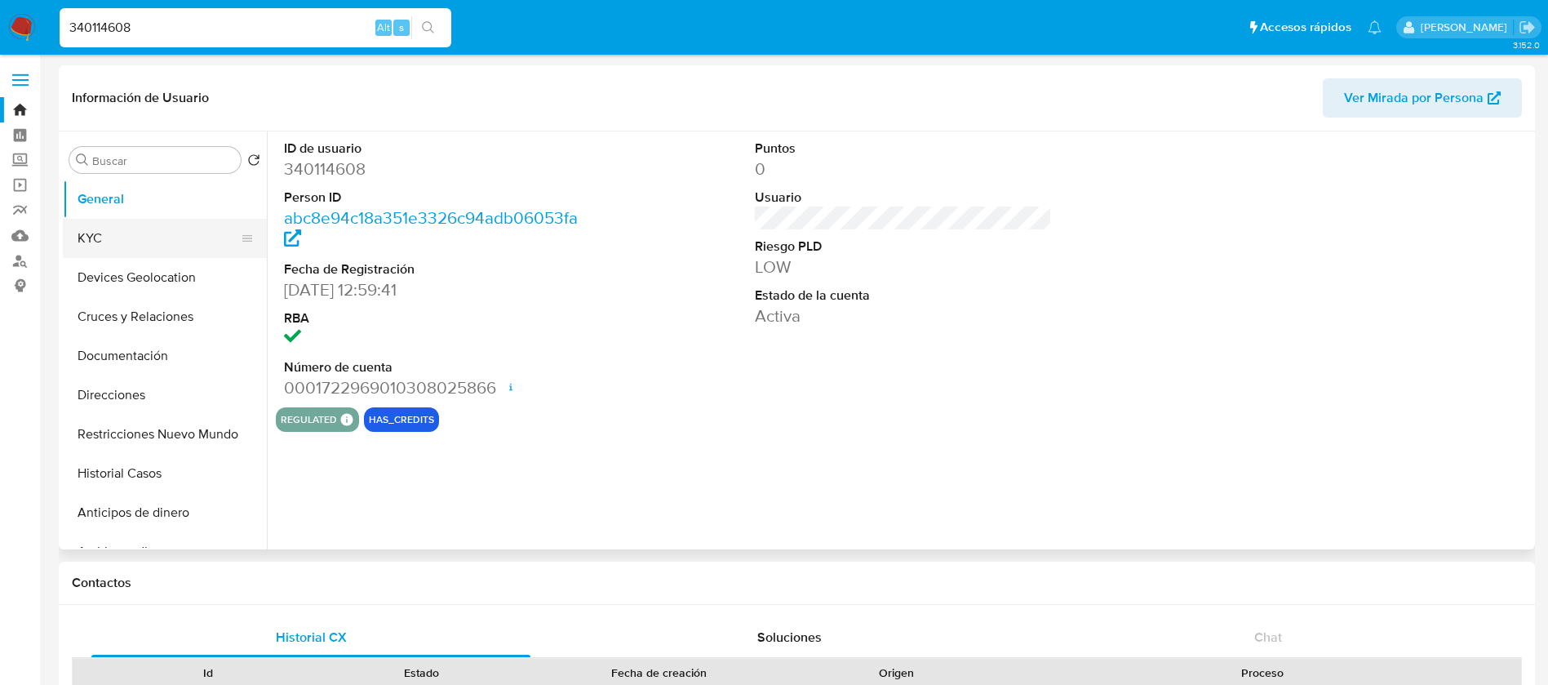
select select "10"
click at [146, 230] on button "KYC" at bounding box center [158, 238] width 191 height 39
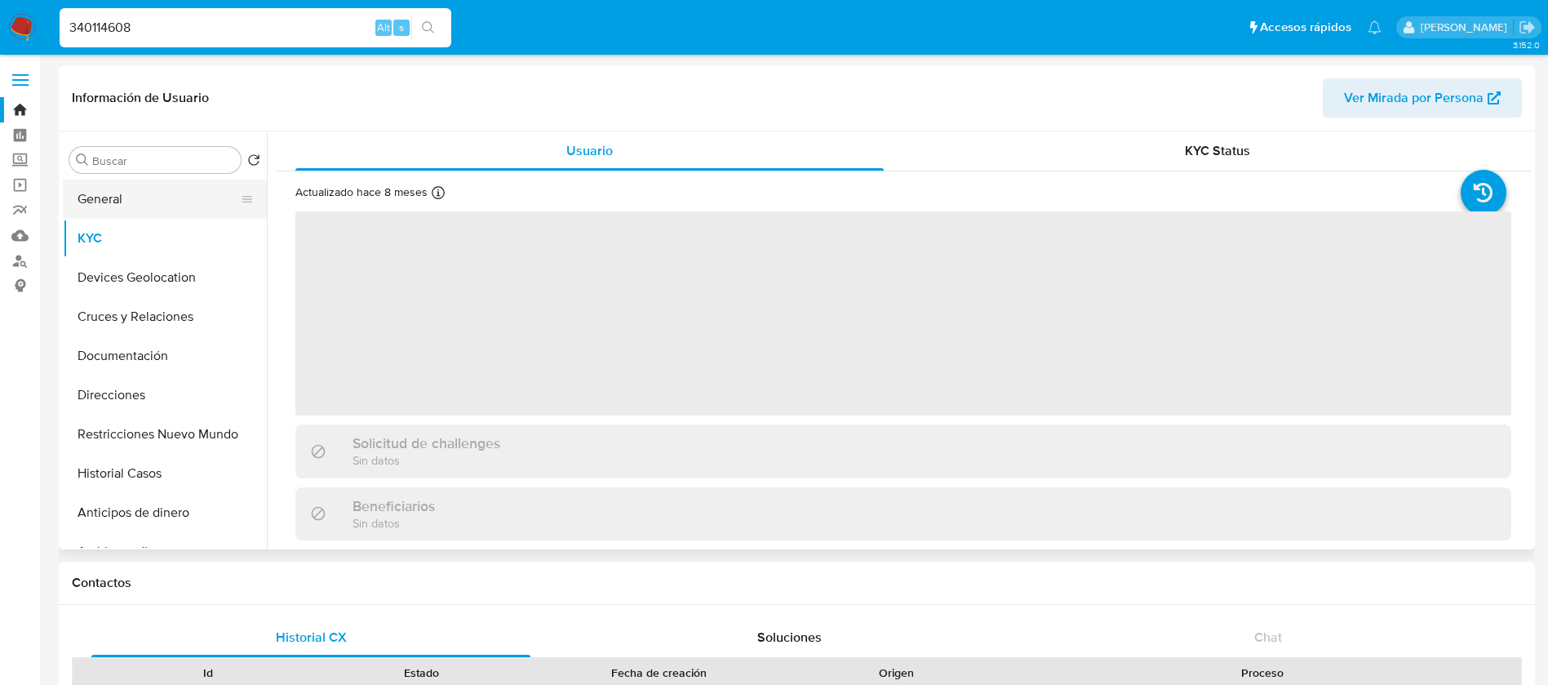
click at [131, 207] on button "General" at bounding box center [158, 199] width 191 height 39
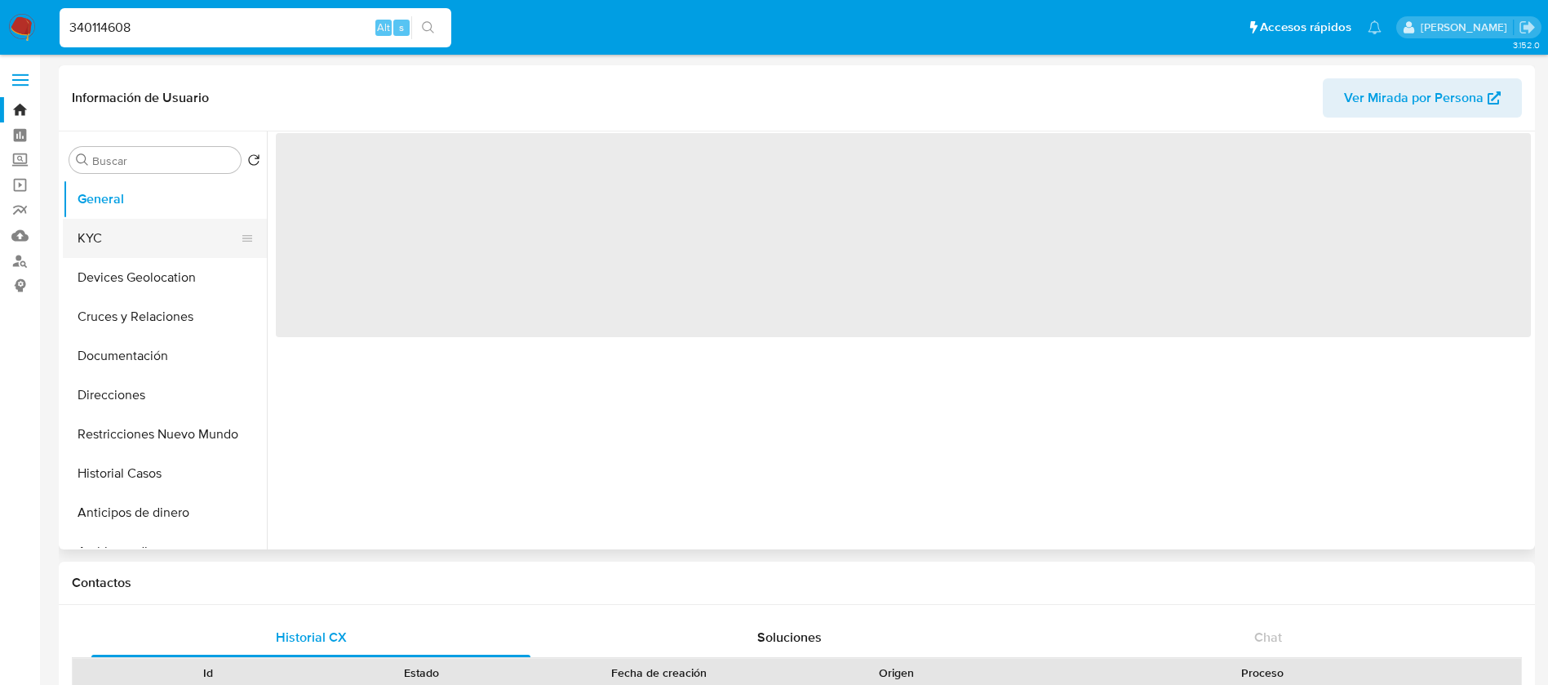
click at [118, 244] on button "KYC" at bounding box center [158, 238] width 191 height 39
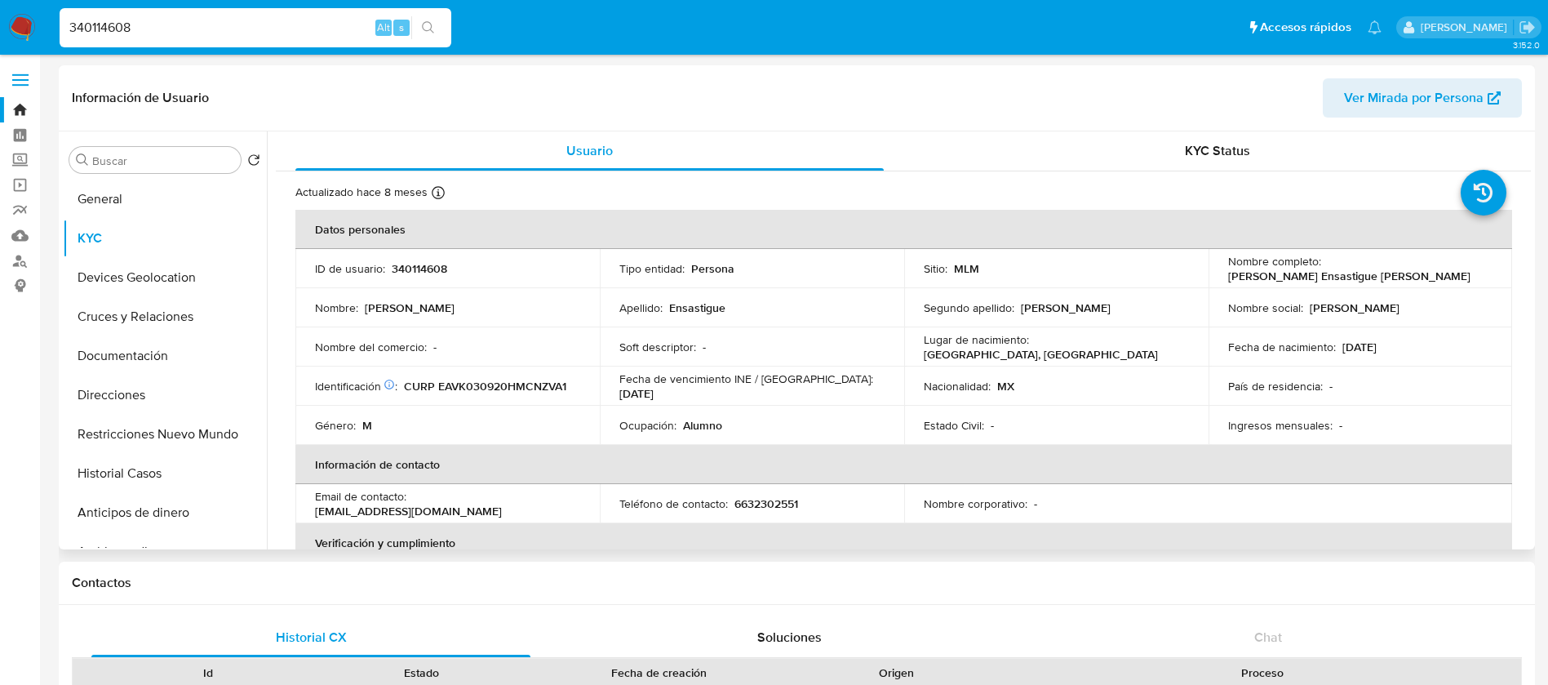
click at [415, 251] on td "ID de usuario : 340114608" at bounding box center [447, 268] width 304 height 39
click at [418, 263] on p "340114608" at bounding box center [420, 268] width 56 height 15
click at [419, 261] on p "340114608" at bounding box center [420, 268] width 56 height 15
click at [438, 255] on td "ID de usuario : 340114608" at bounding box center [447, 268] width 304 height 39
